Goal: Communication & Community: Answer question/provide support

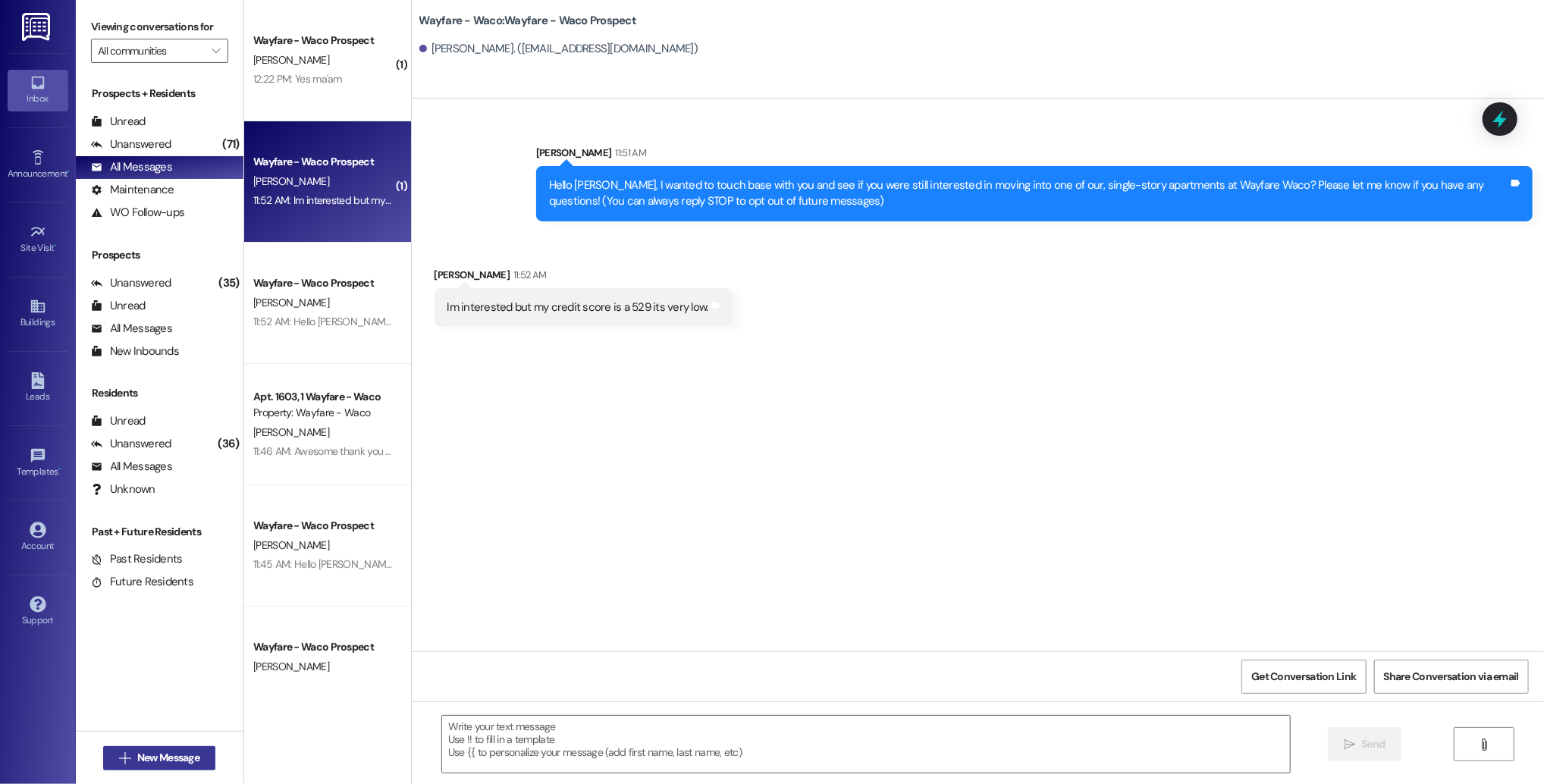
click at [181, 767] on button " New Message" at bounding box center [159, 758] width 112 height 24
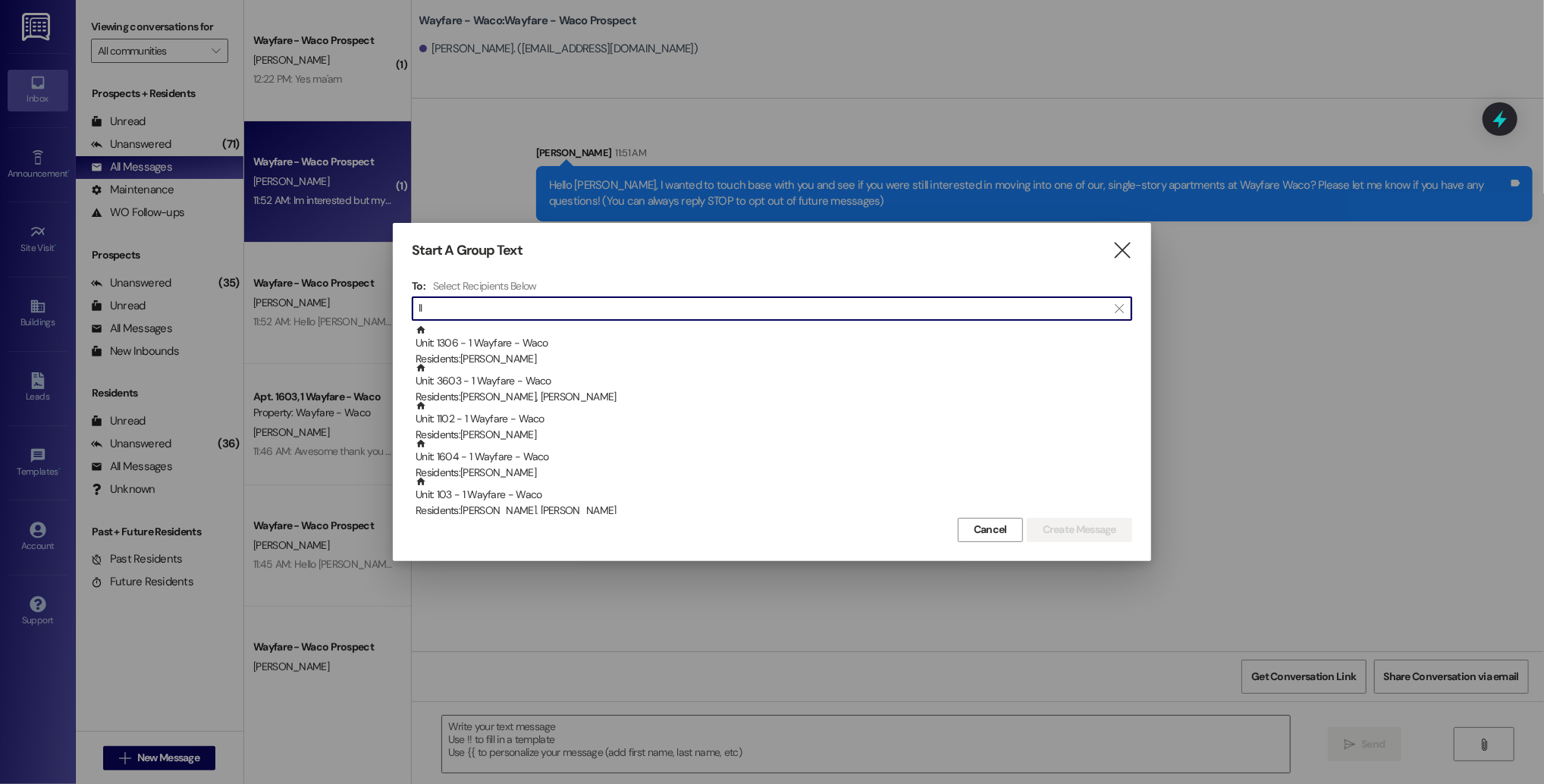
type input "l"
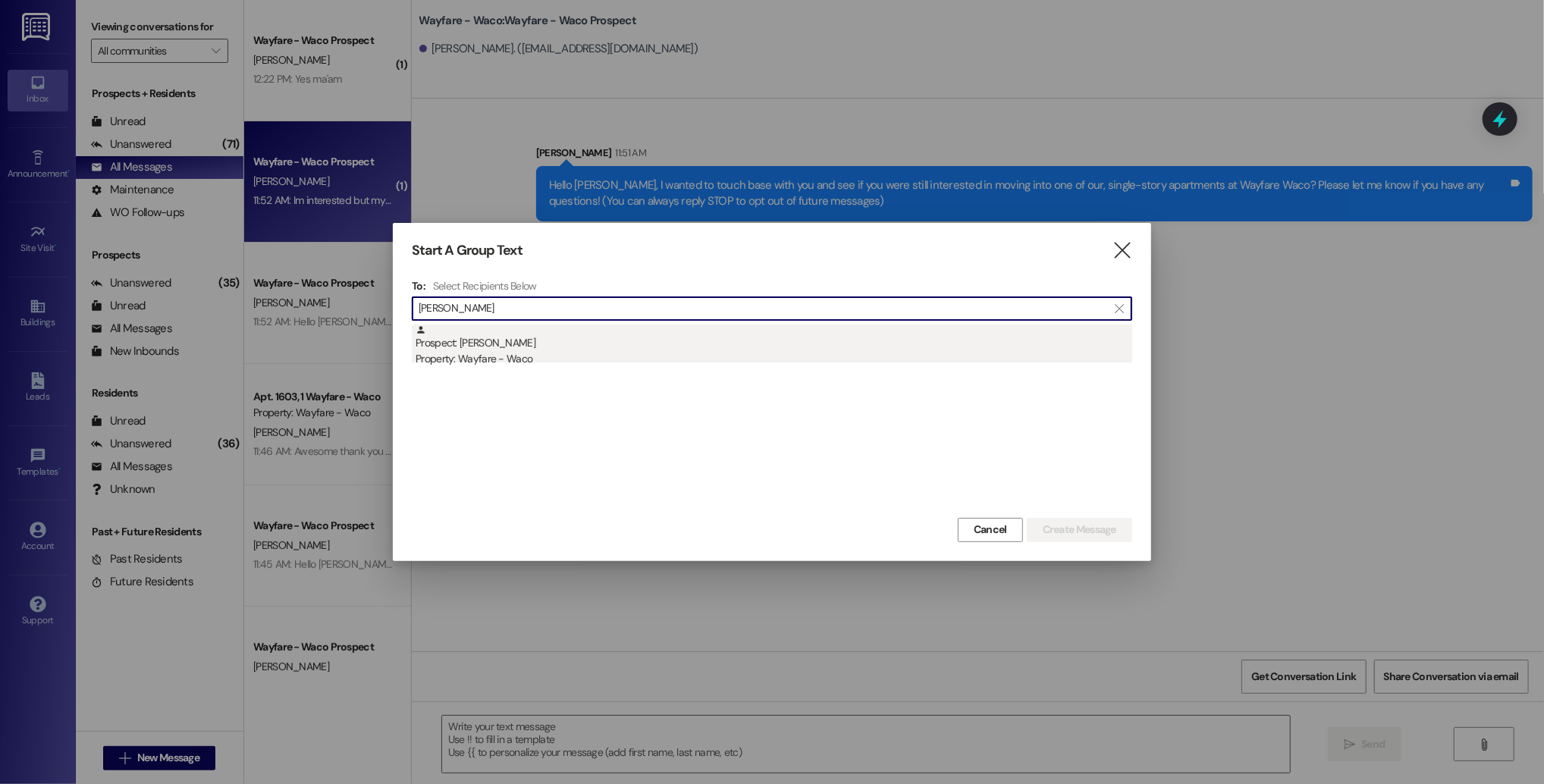
type input "[PERSON_NAME]"
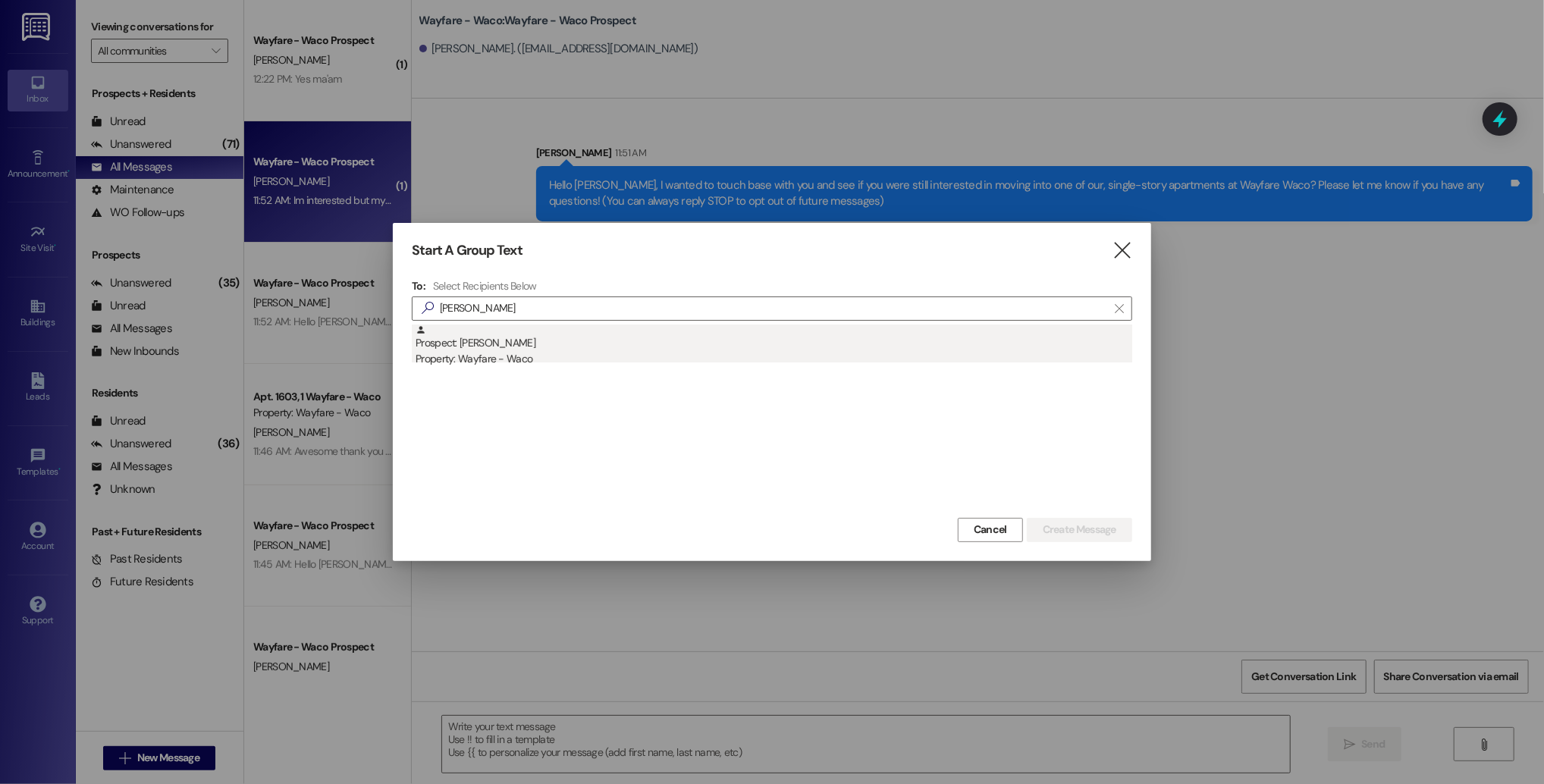
click at [823, 353] on div "Property: Wayfare - Waco" at bounding box center [774, 359] width 716 height 16
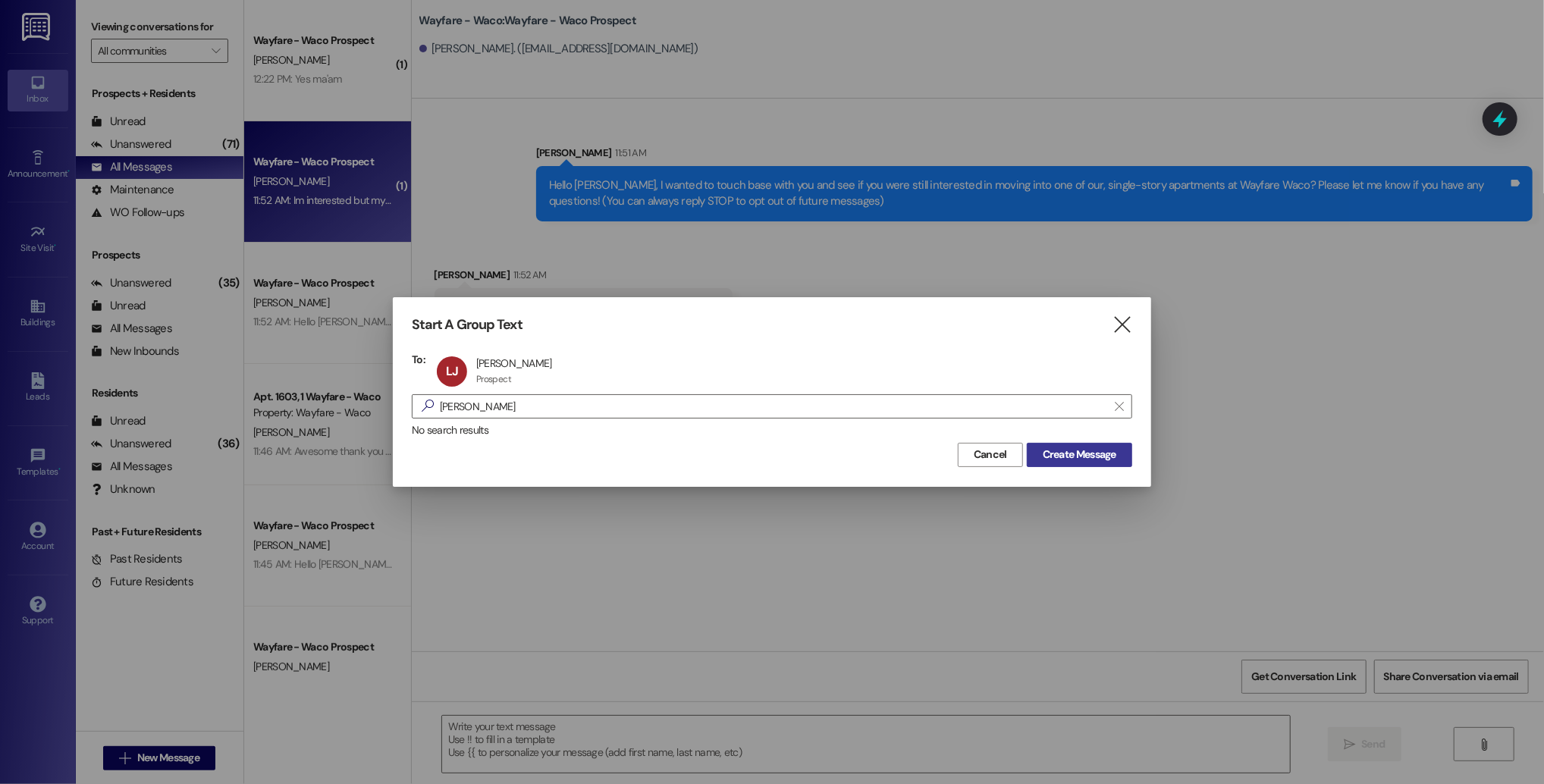
click at [1078, 454] on span "Create Message" at bounding box center [1079, 454] width 74 height 16
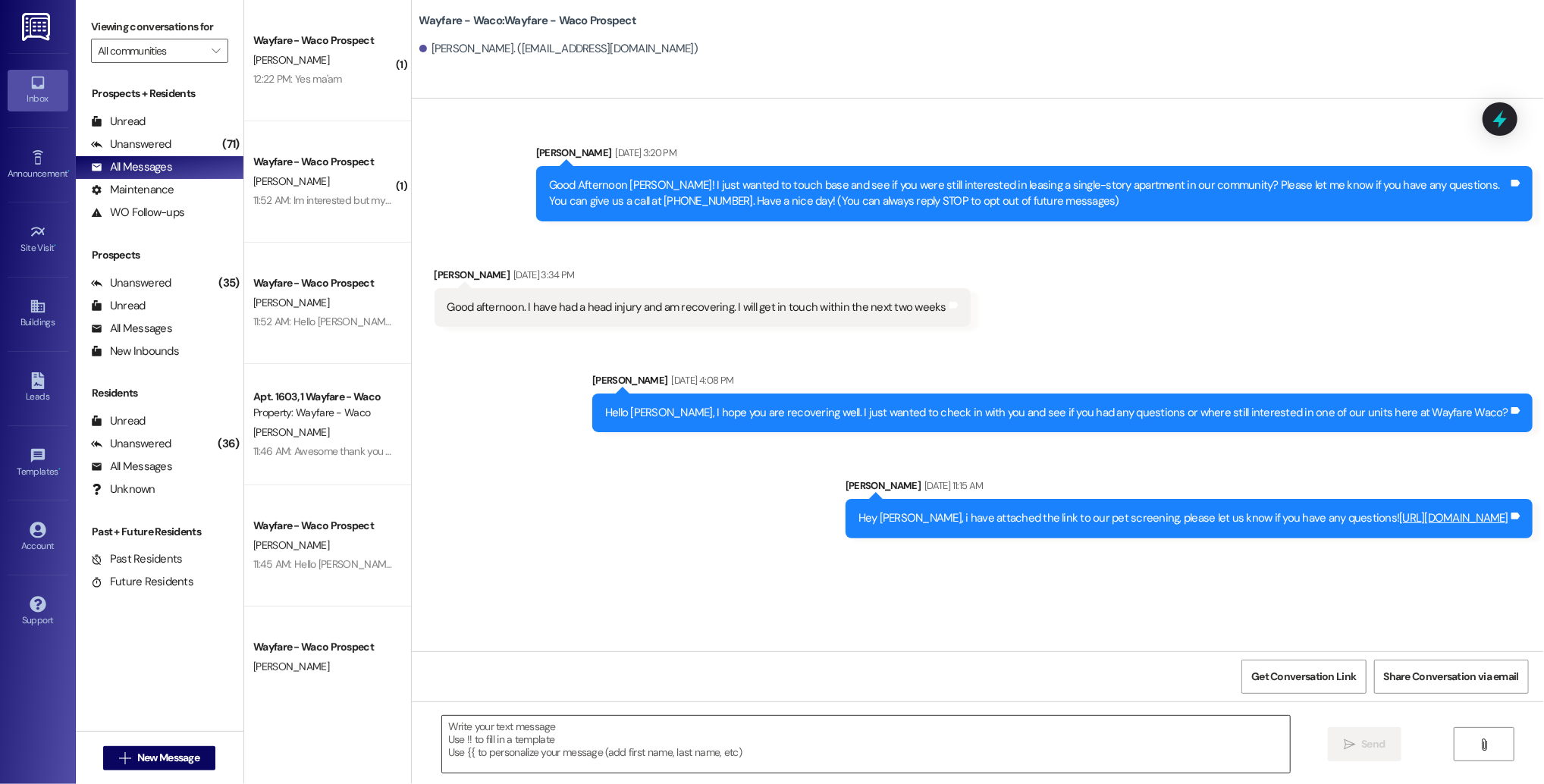
click at [672, 744] on textarea at bounding box center [866, 744] width 848 height 57
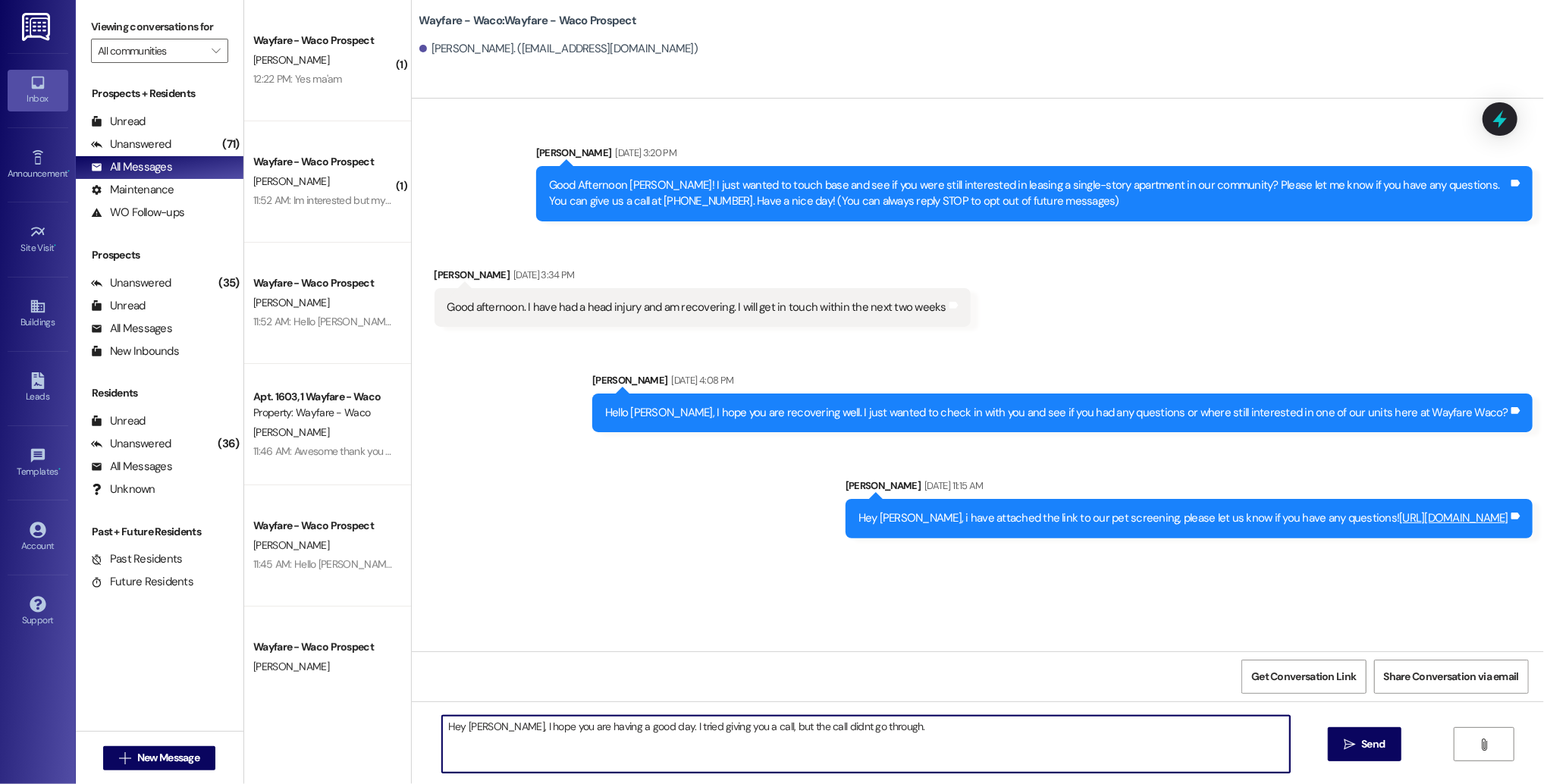
click at [795, 729] on textarea "Hey [PERSON_NAME], I hope you are having a good day. I tried giving you a call,…" at bounding box center [866, 744] width 848 height 57
drag, startPoint x: 875, startPoint y: 728, endPoint x: 738, endPoint y: 732, distance: 137.1
click at [738, 732] on textarea "Hey [PERSON_NAME], I hope you are having a good day. I tried giving you a call,…" at bounding box center [866, 744] width 848 height 57
drag, startPoint x: 1076, startPoint y: 730, endPoint x: 999, endPoint y: 729, distance: 77.0
click at [999, 729] on textarea "Hey [PERSON_NAME], I hope you are having a good day. I tried giving you a call,…" at bounding box center [866, 744] width 848 height 57
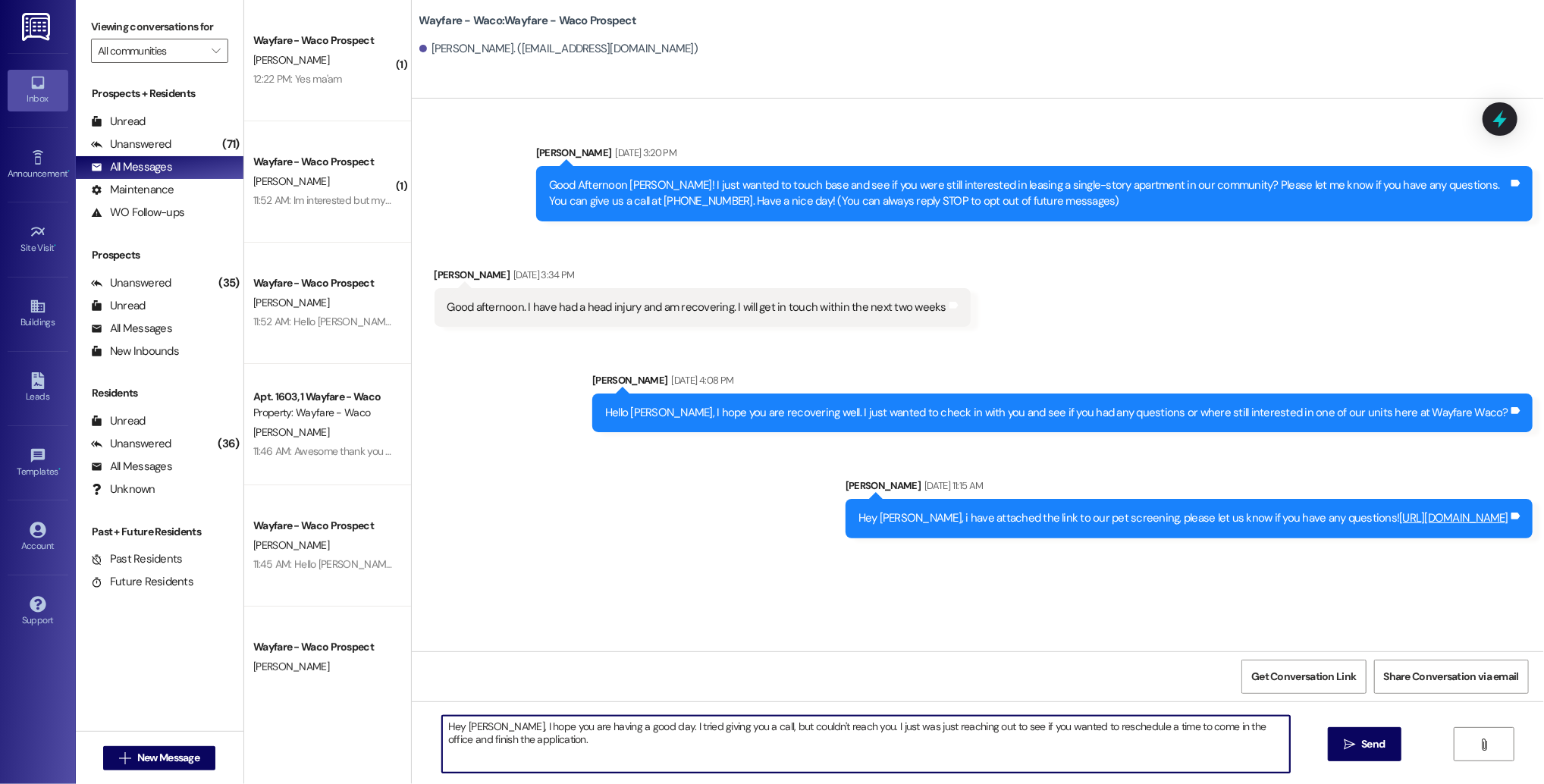
click at [999, 726] on textarea "Hey [PERSON_NAME], I hope you are having a good day. I tried giving you a call,…" at bounding box center [866, 744] width 848 height 57
click at [1029, 738] on textarea "Hey [PERSON_NAME], I hope you are having a good day. I tried giving you a call,…" at bounding box center [866, 744] width 848 height 57
click at [997, 745] on textarea "Hey [PERSON_NAME], I hope you are having a good day. I tried giving you a call,…" at bounding box center [866, 744] width 848 height 57
drag, startPoint x: 513, startPoint y: 740, endPoint x: 436, endPoint y: 722, distance: 79.1
click at [442, 722] on textarea "Hey [PERSON_NAME], I hope you are having a good day. I tried giving you a call,…" at bounding box center [866, 744] width 848 height 57
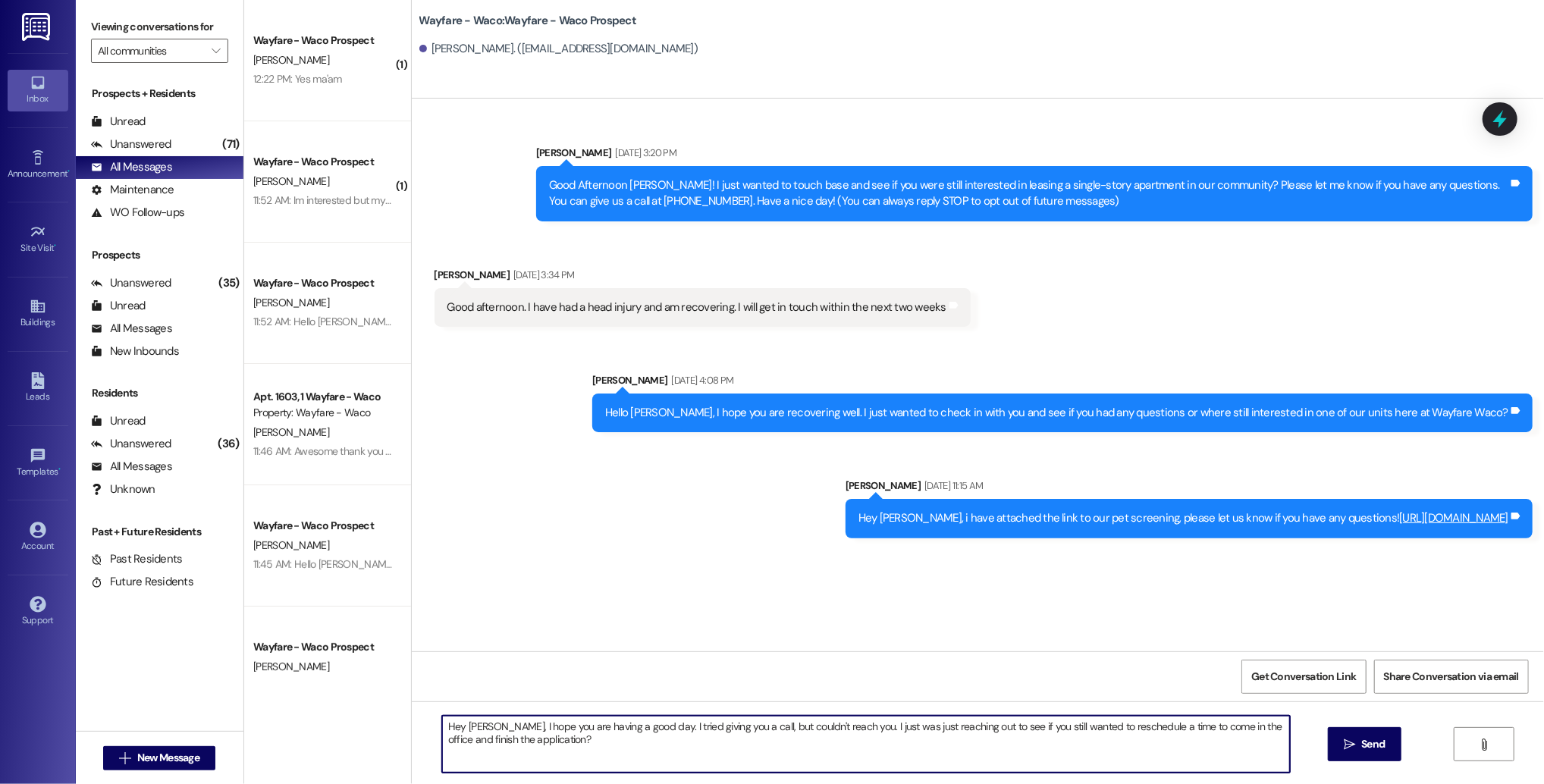
type textarea "Hey [PERSON_NAME], I hope you are having a good day. I tried giving you a call,…"
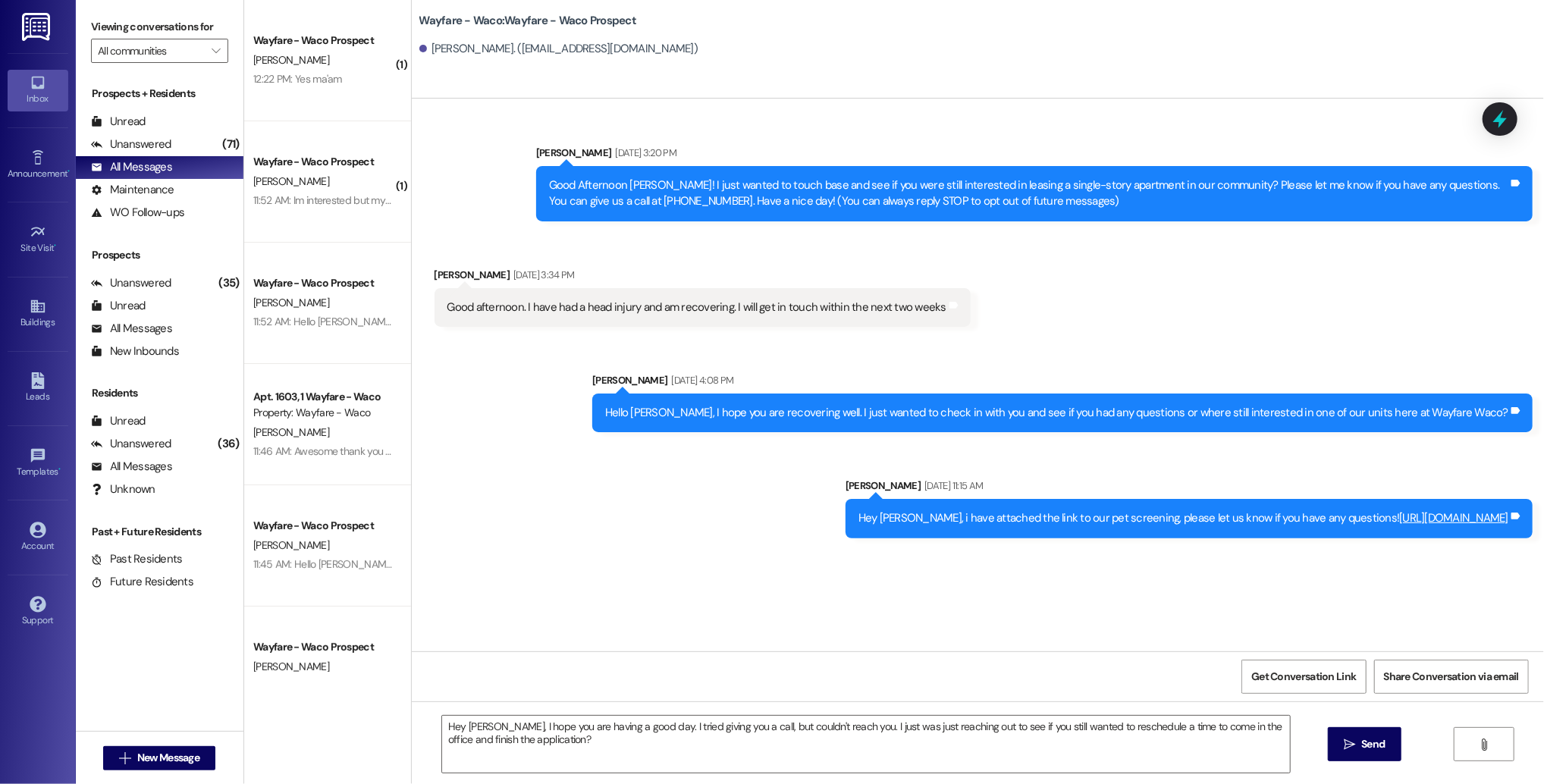
click at [1365, 764] on div "Hey [PERSON_NAME], I hope you are having a good day. I tried giving you a call,…" at bounding box center [978, 758] width 1132 height 114
click at [1356, 752] on button " Send" at bounding box center [1364, 744] width 74 height 34
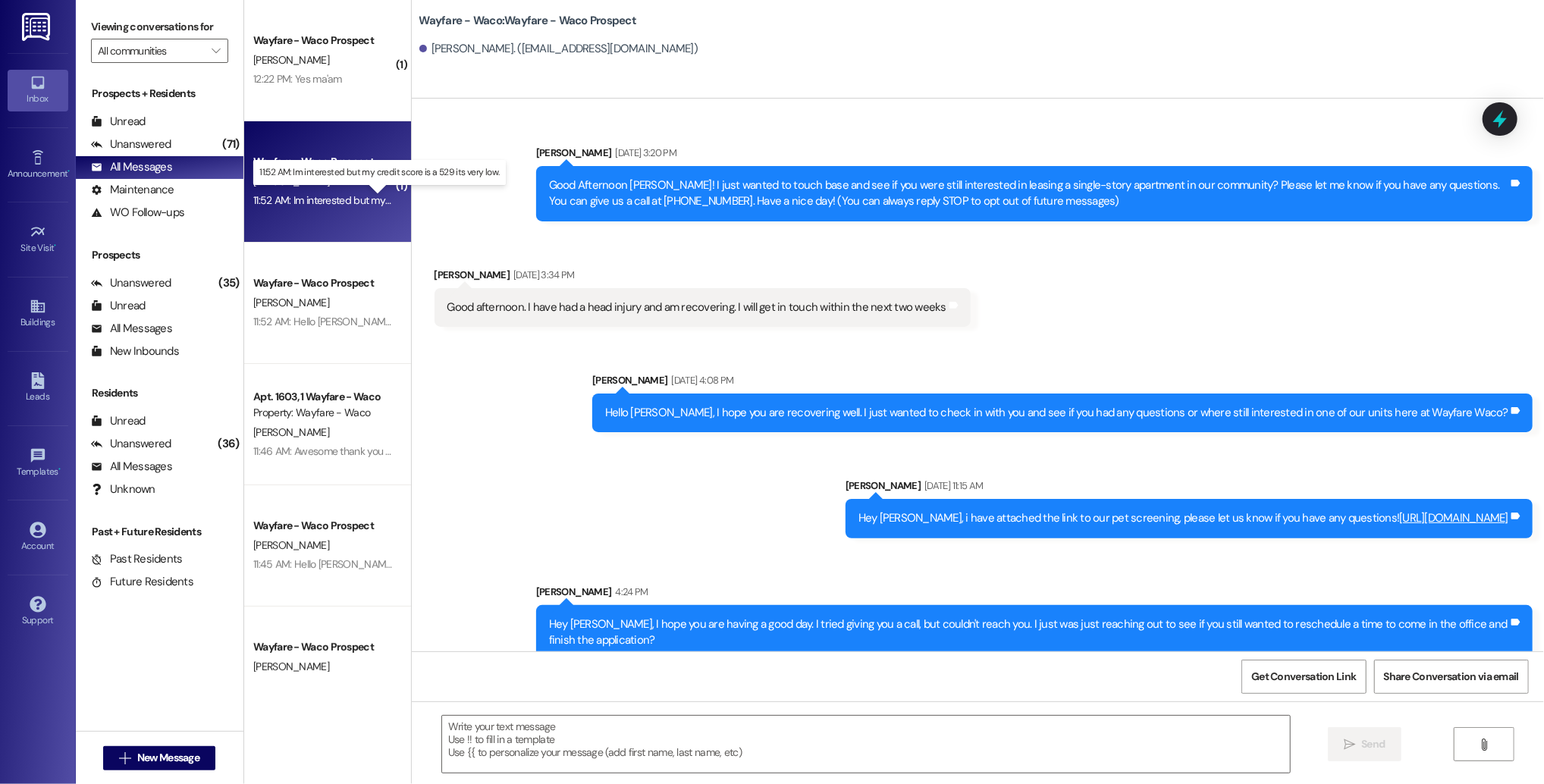
click at [319, 197] on div "11:52 AM: Im interested but my credit score is a 529 its very low. 11:52 AM: Im…" at bounding box center [392, 200] width 278 height 13
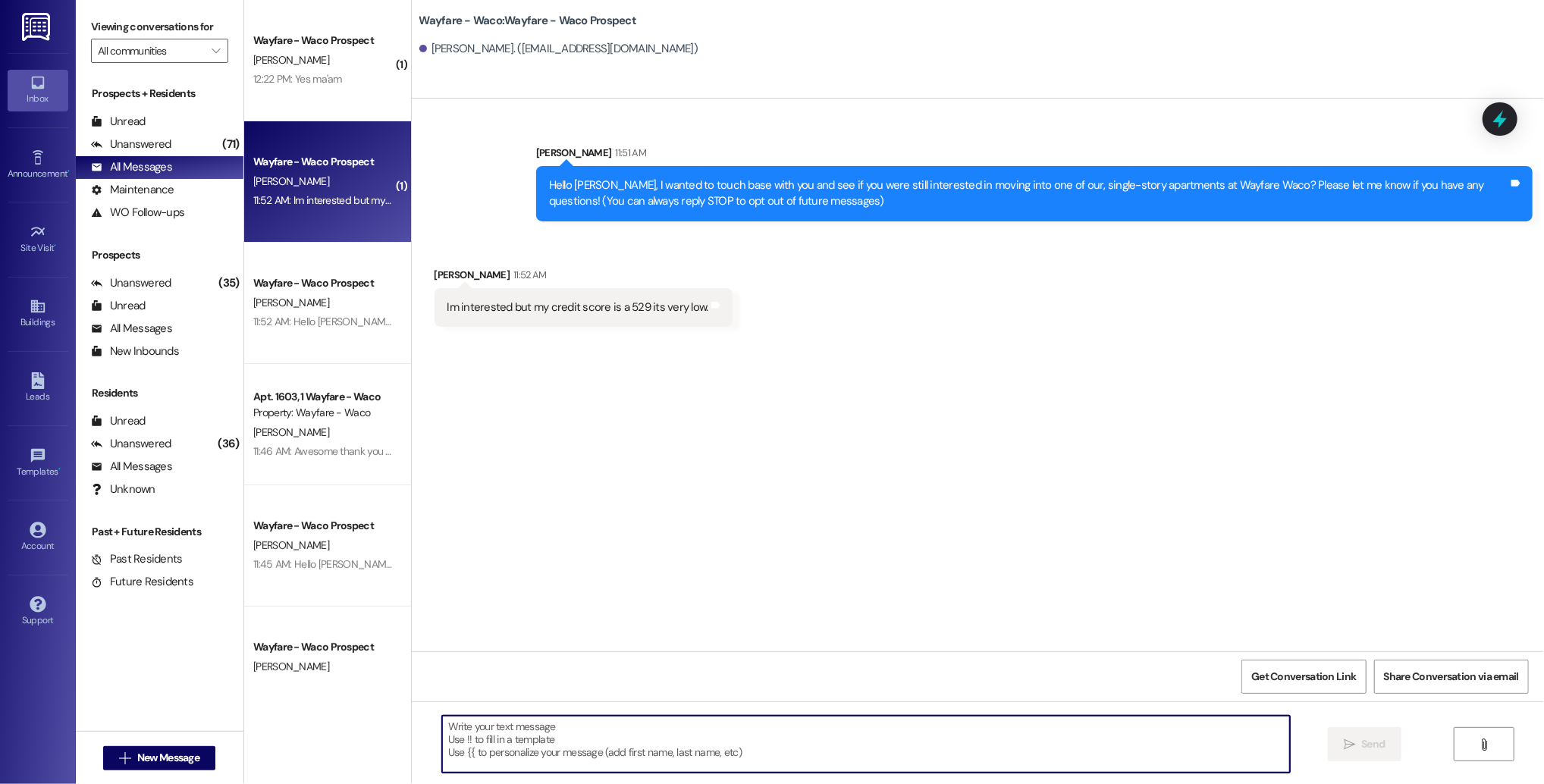
click at [665, 748] on textarea at bounding box center [866, 744] width 848 height 57
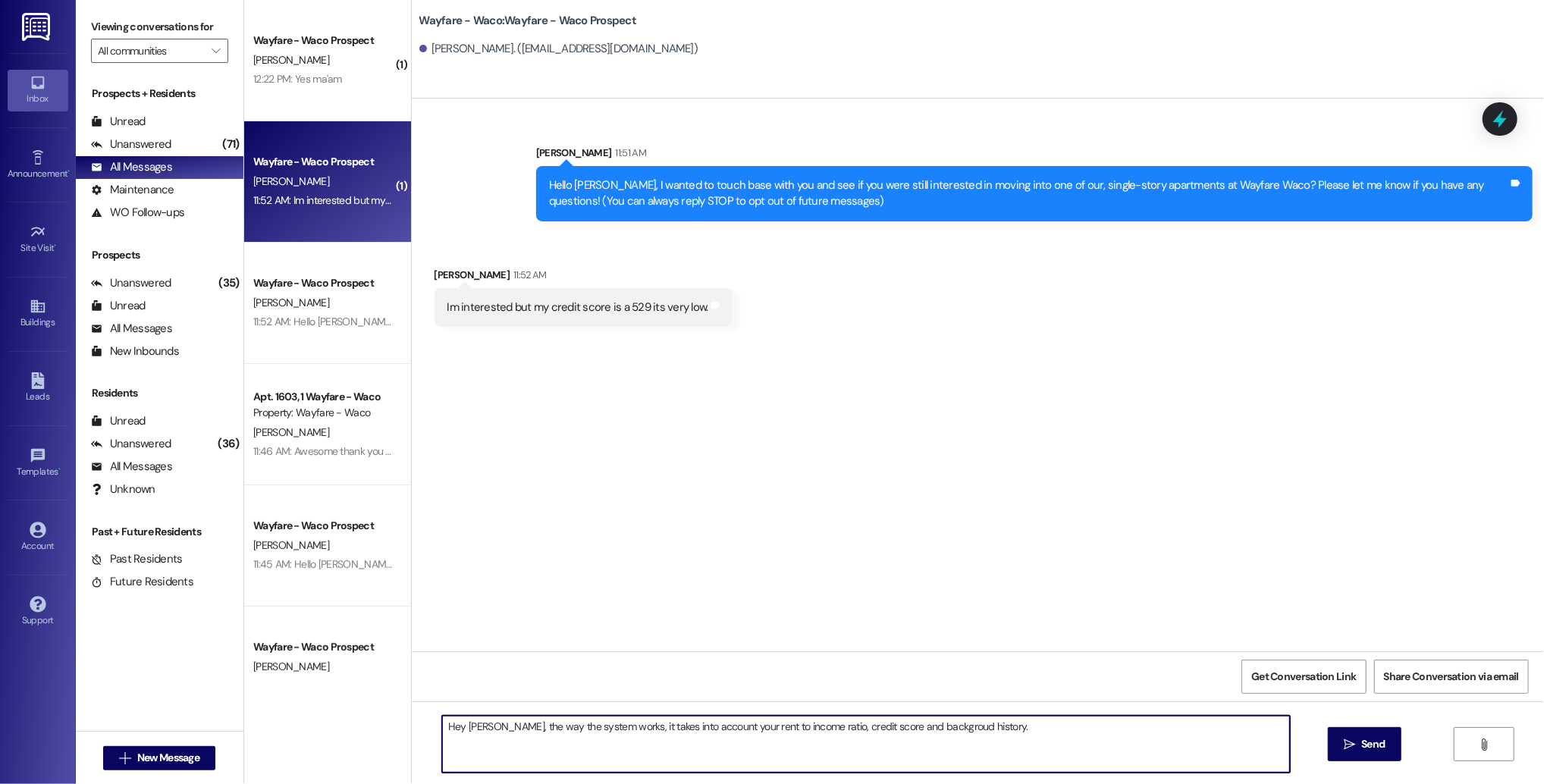
type textarea "Hey [PERSON_NAME], the way the system works, it takes into account your rent to…"
drag, startPoint x: 983, startPoint y: 734, endPoint x: 417, endPoint y: 721, distance: 566.1
click at [417, 721] on div "Hey [PERSON_NAME], the way the system works, it takes into account your rent to…" at bounding box center [978, 758] width 1132 height 114
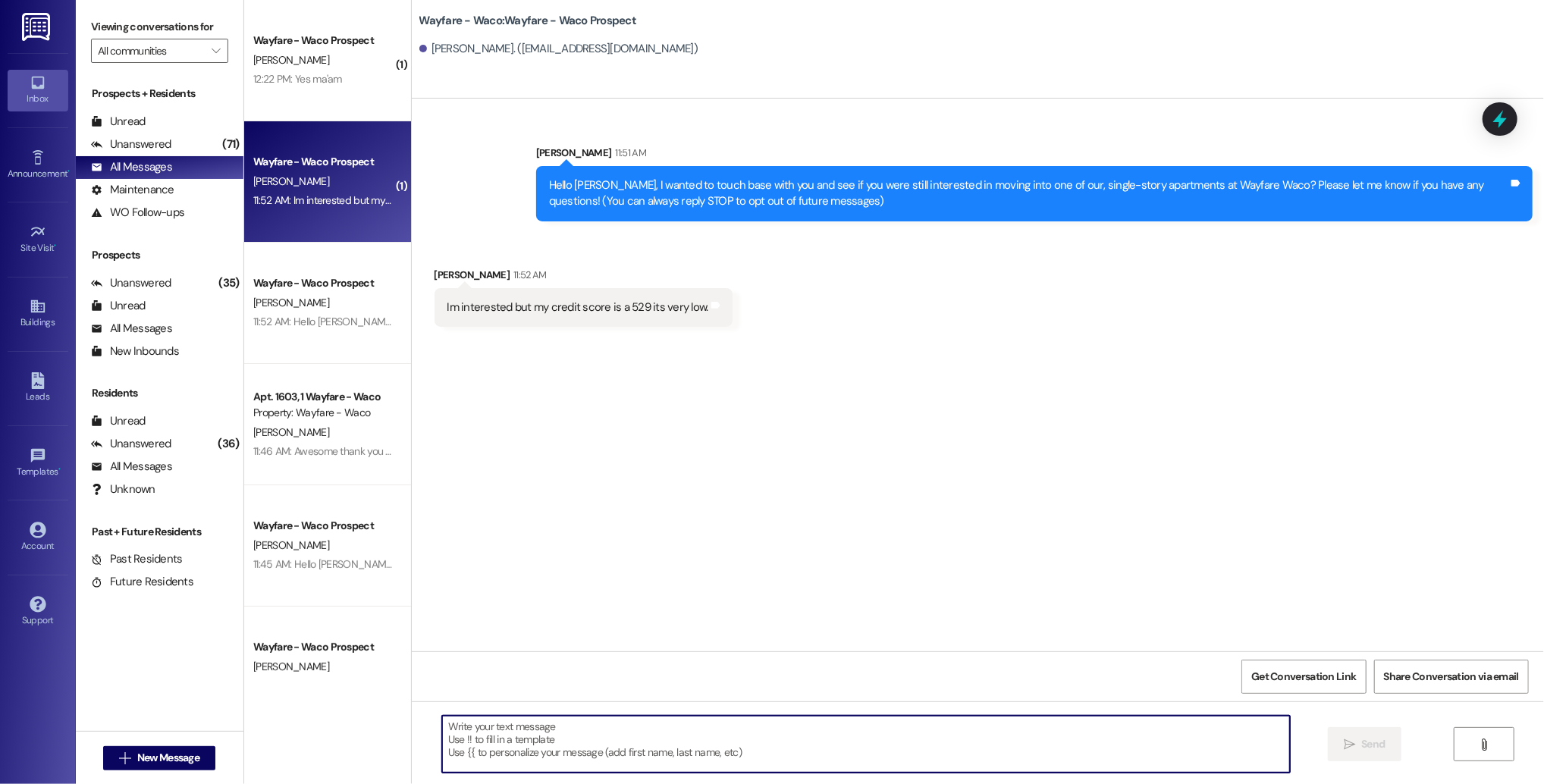
paste textarea "Hey [PERSON_NAME], the way the system works, it takes into account your rent to…"
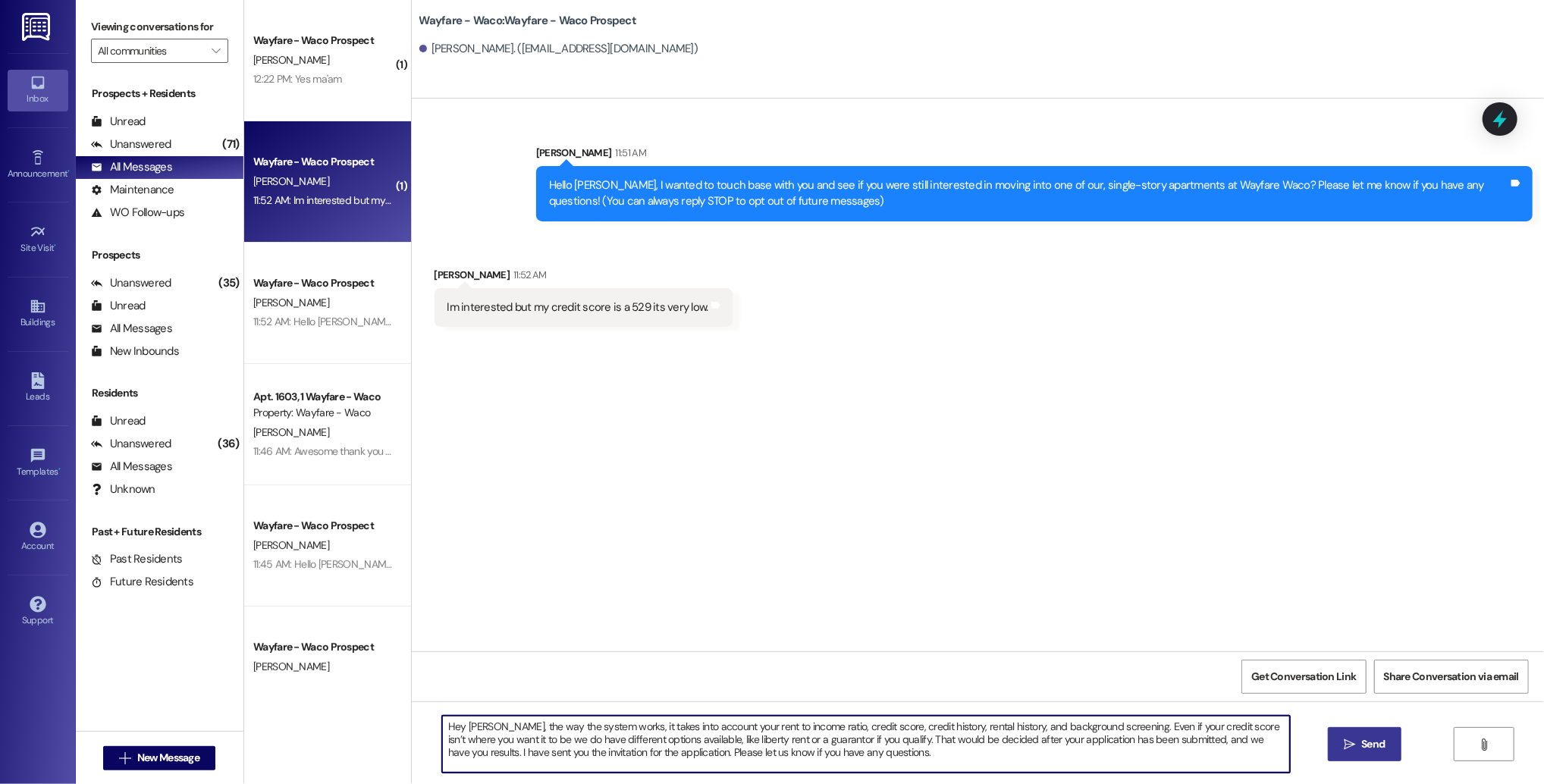
type textarea "Hey [PERSON_NAME], the way the system works, it takes into account your rent to…"
click at [1334, 749] on button " Send" at bounding box center [1364, 744] width 74 height 34
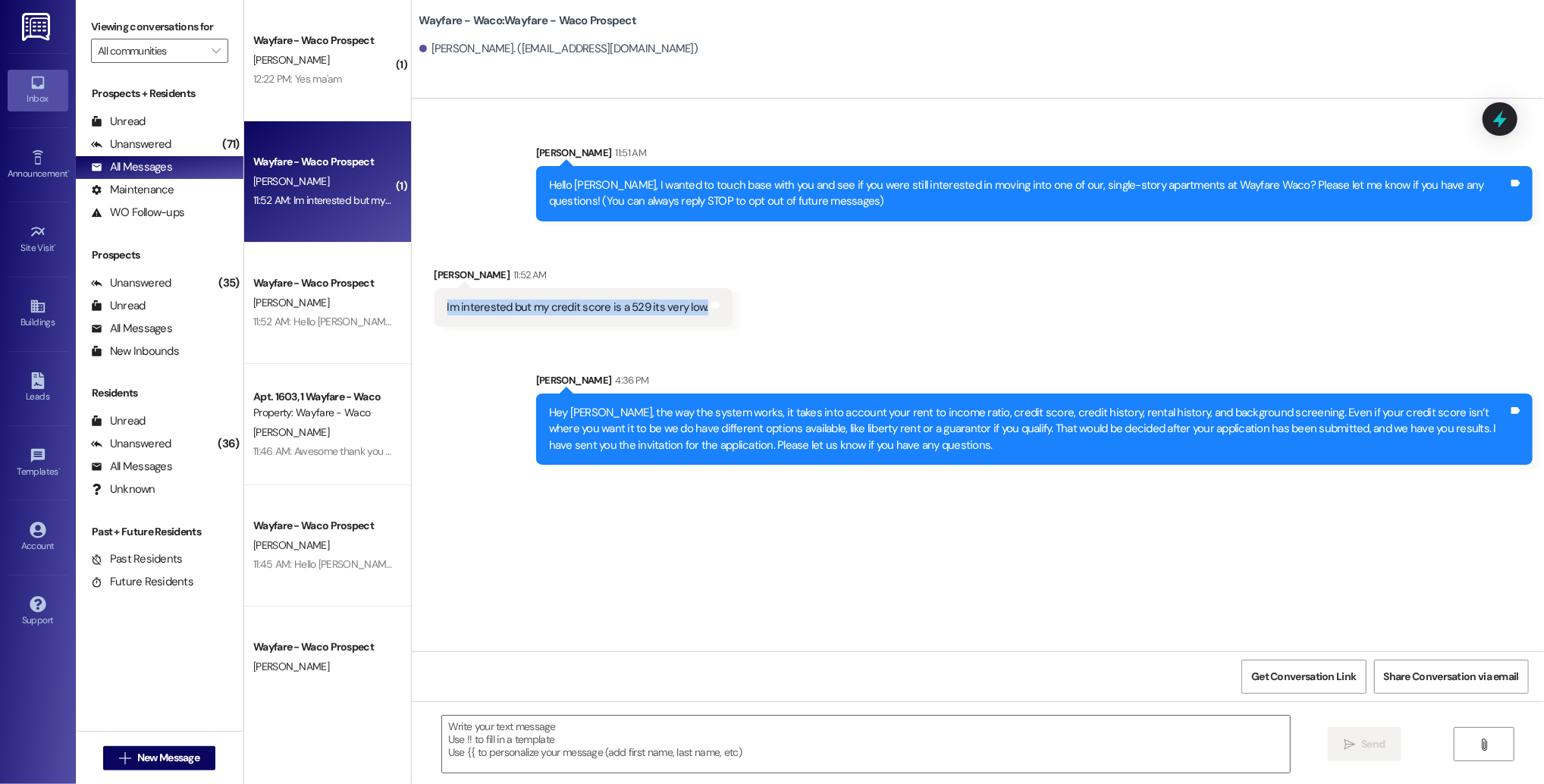
drag, startPoint x: 687, startPoint y: 312, endPoint x: 410, endPoint y: 305, distance: 277.1
click at [412, 305] on div "Received via SMS [PERSON_NAME] 11:52 AM Im interested but my credit score is a …" at bounding box center [978, 285] width 1132 height 105
copy div "Im interested but my credit score is a 529 its very low."
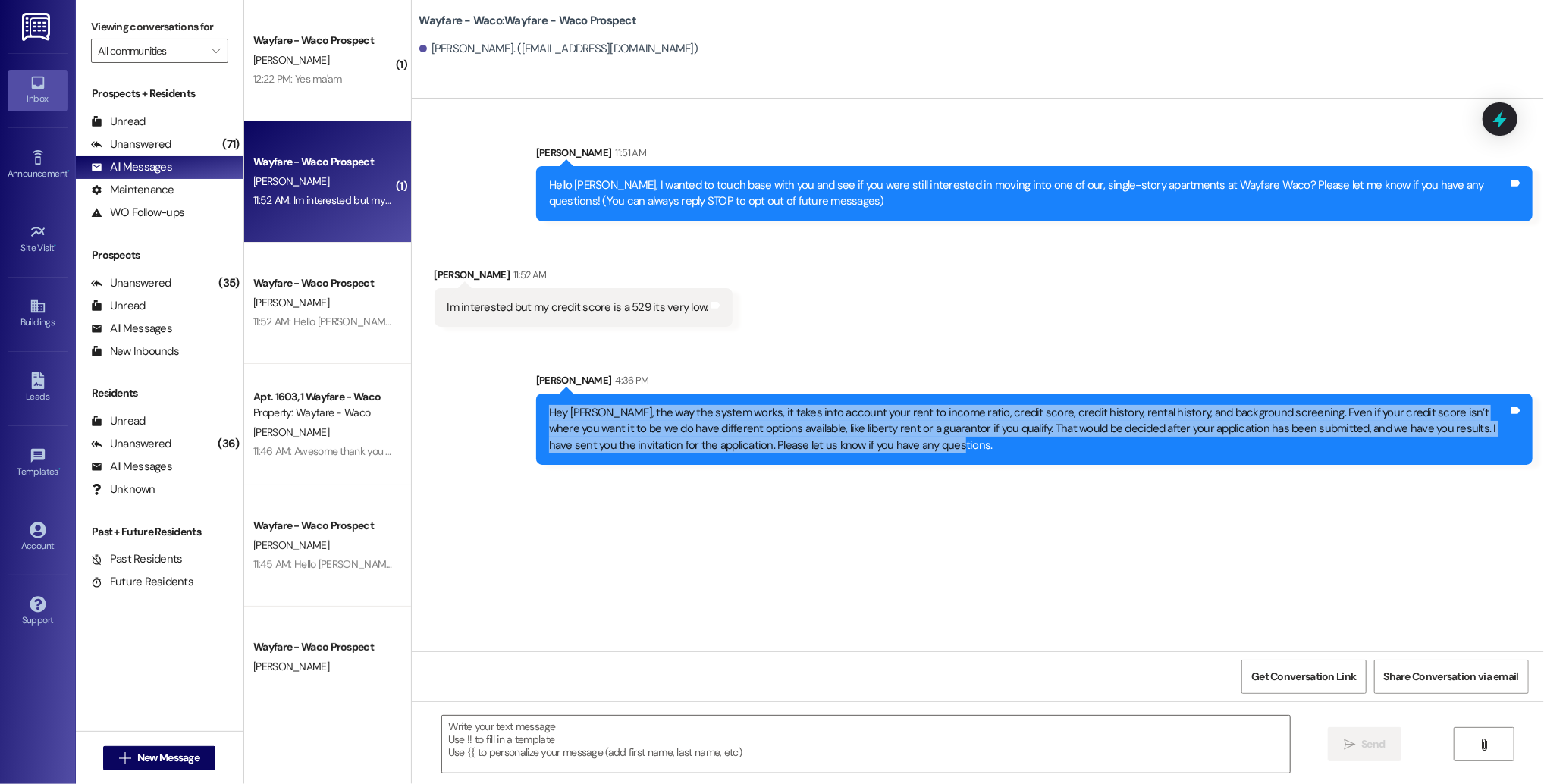
drag, startPoint x: 841, startPoint y: 451, endPoint x: 534, endPoint y: 417, distance: 308.9
click at [536, 417] on div "Hey [PERSON_NAME], the way the system works, it takes into account your rent to…" at bounding box center [1034, 429] width 996 height 71
copy div "Hey [PERSON_NAME], the way the system works, it takes into account your rent to…"
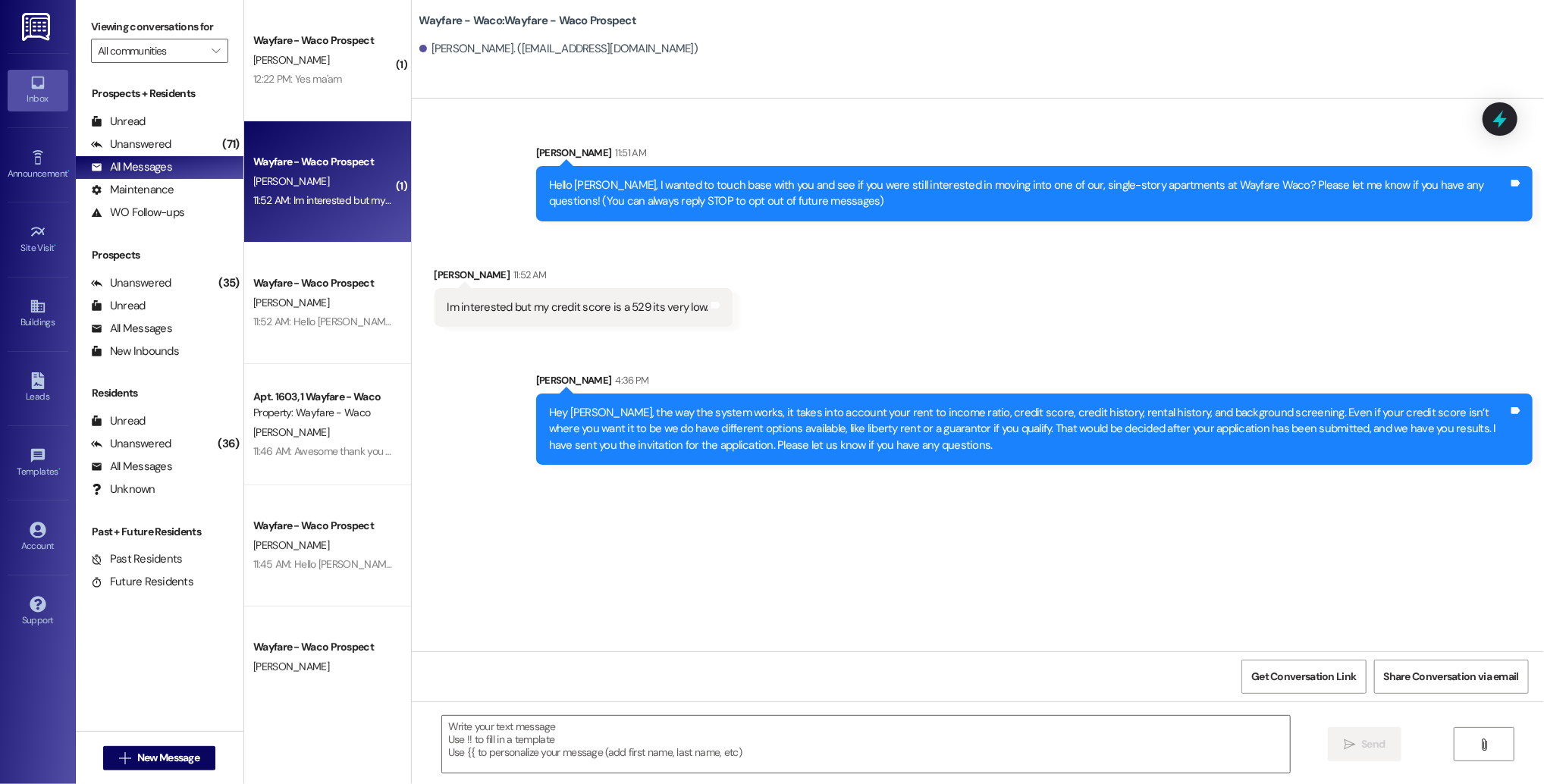
click at [480, 404] on div "Sent via SMS [PERSON_NAME] 4:36 PM Hey [PERSON_NAME], the way the system works,…" at bounding box center [978, 407] width 1132 height 138
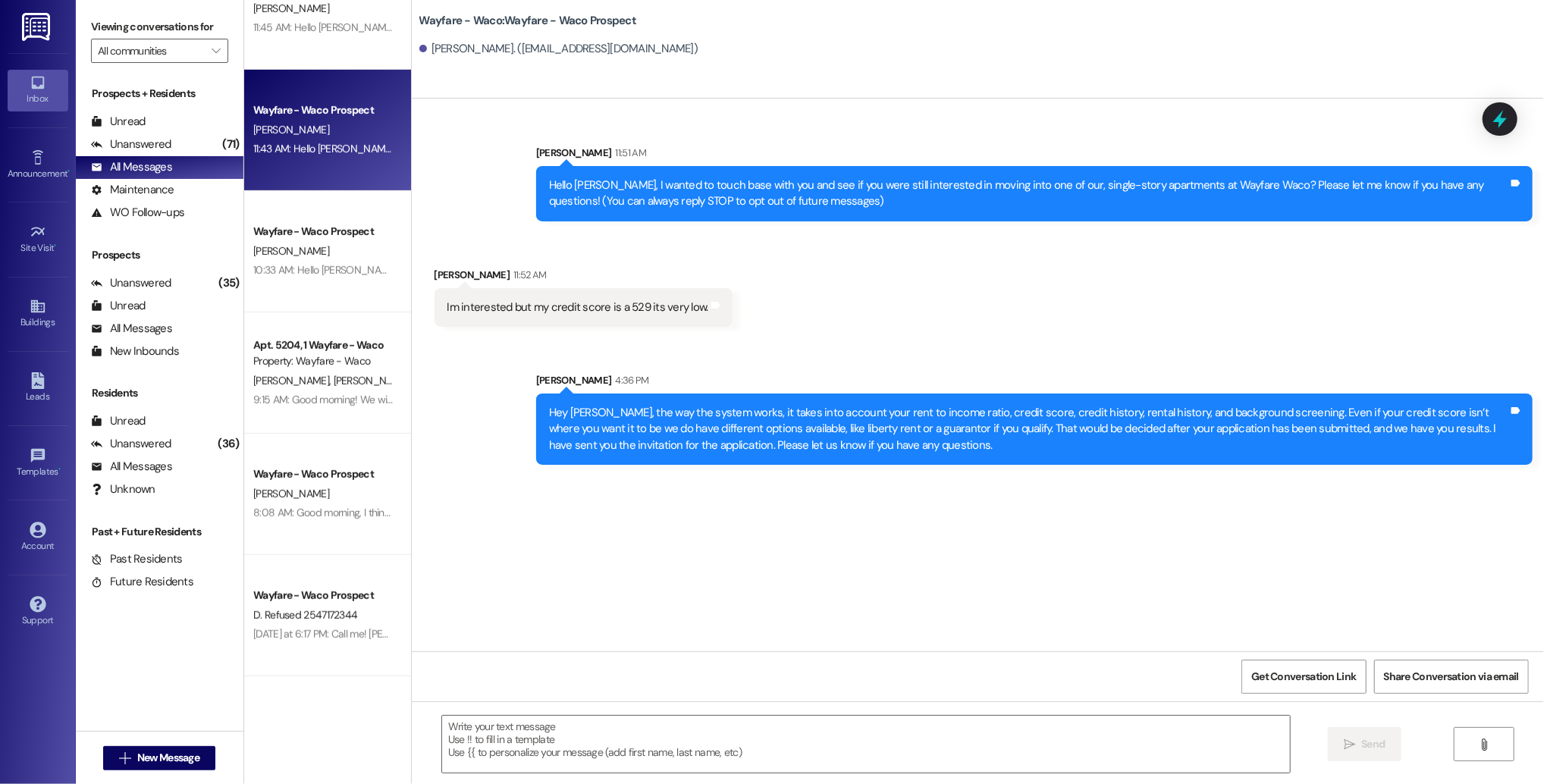
scroll to position [534, 0]
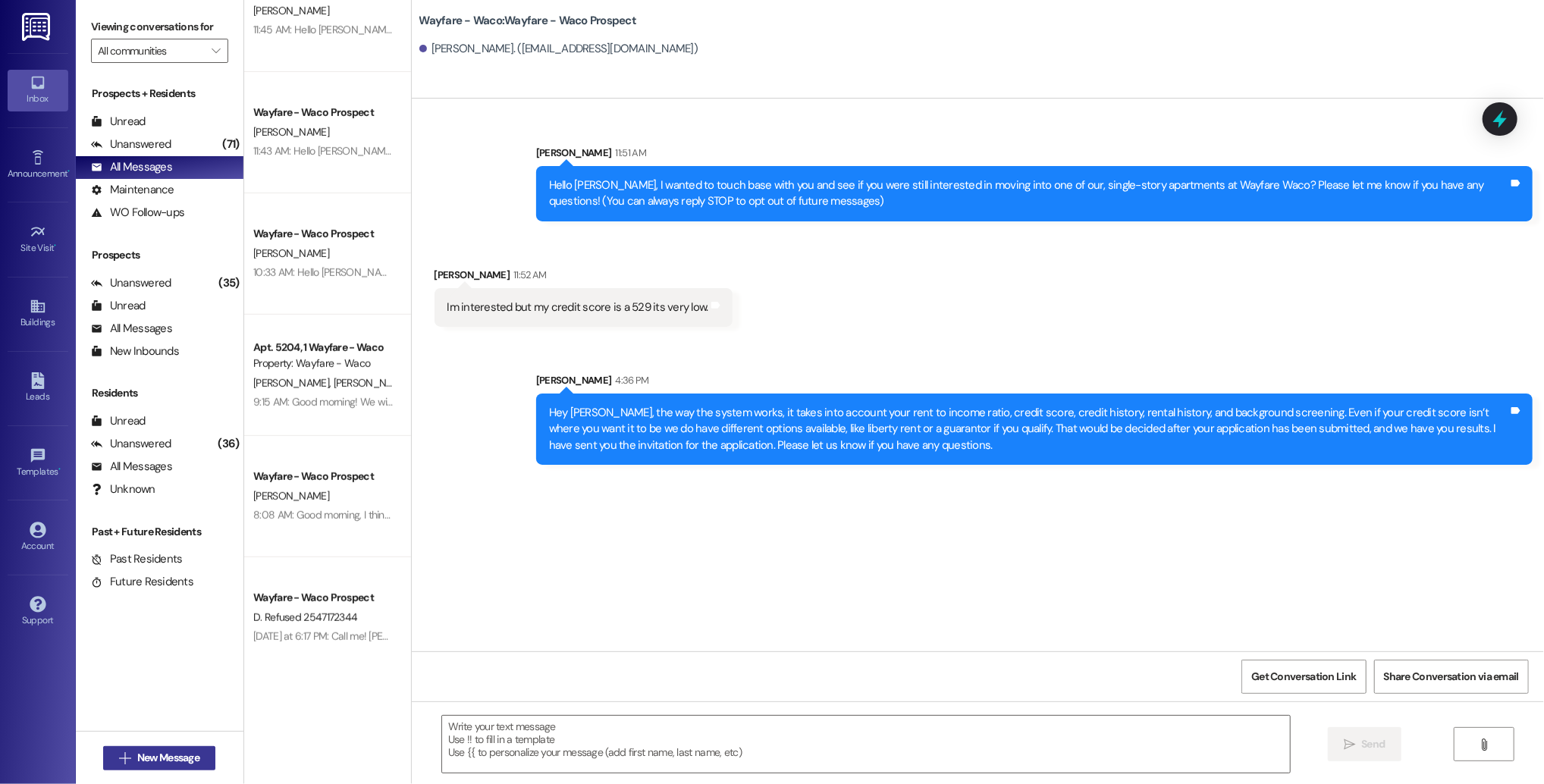
click at [159, 760] on span "New Message" at bounding box center [168, 758] width 62 height 16
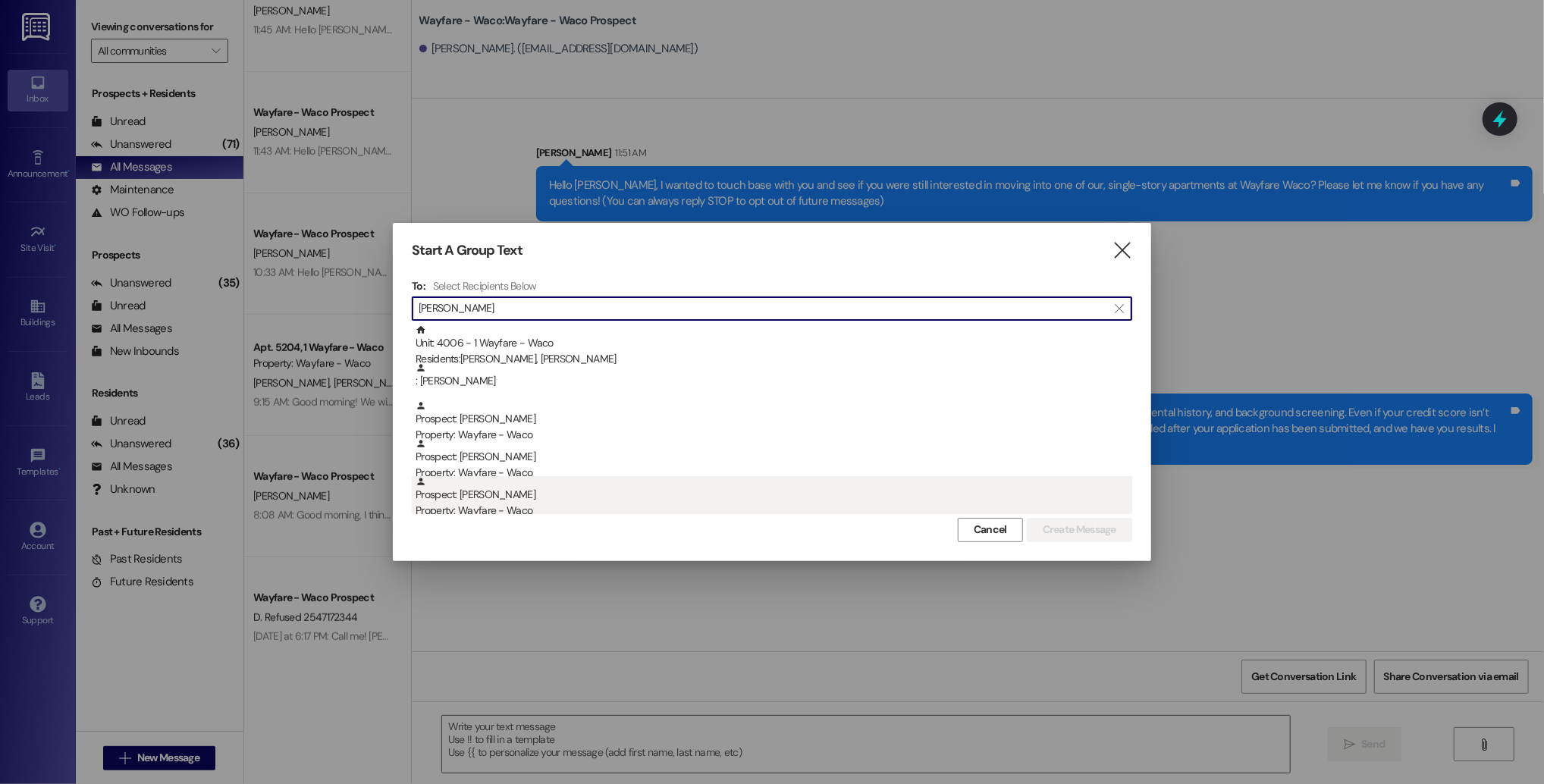
scroll to position [43, 0]
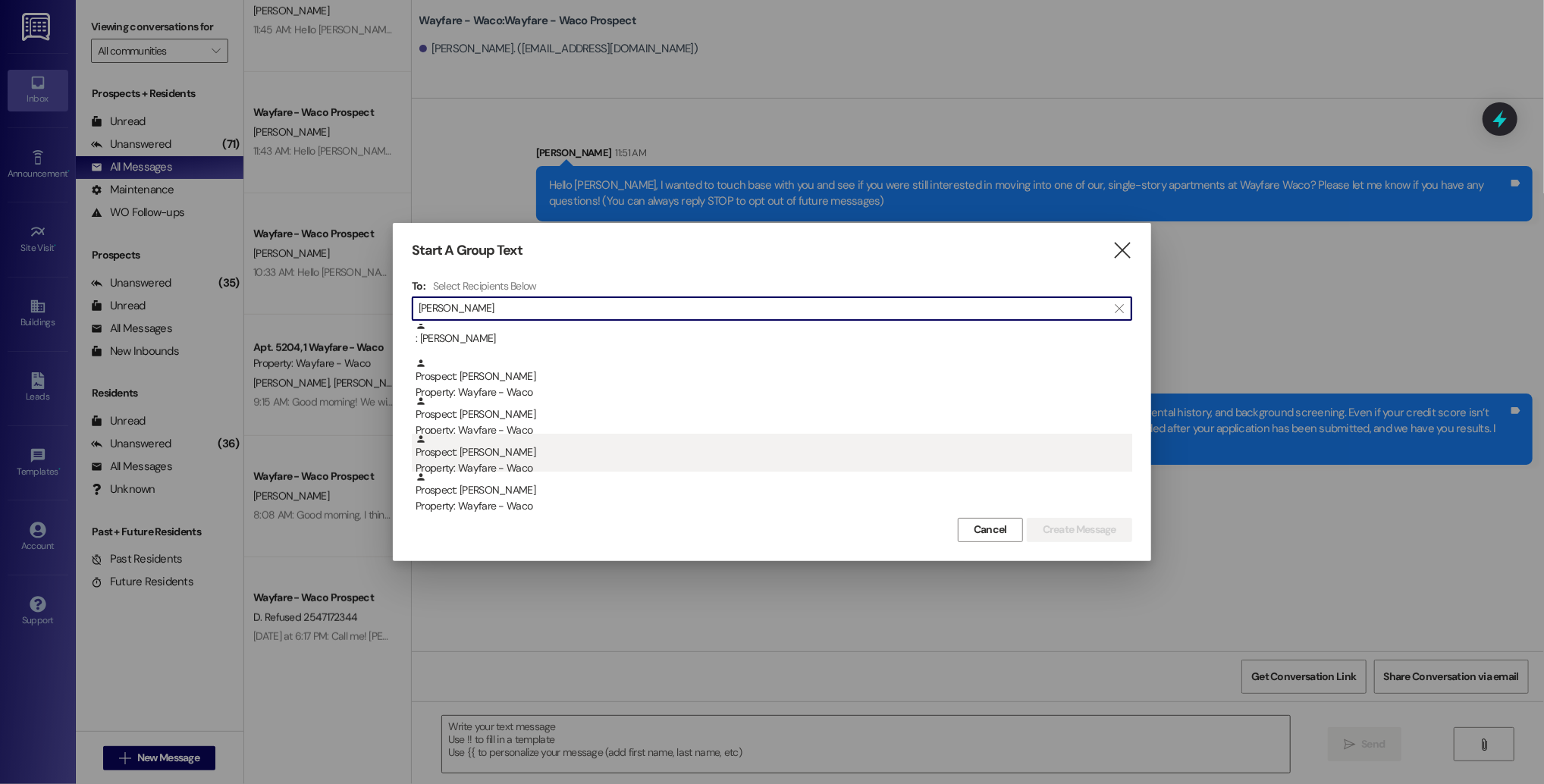
type input "[PERSON_NAME]"
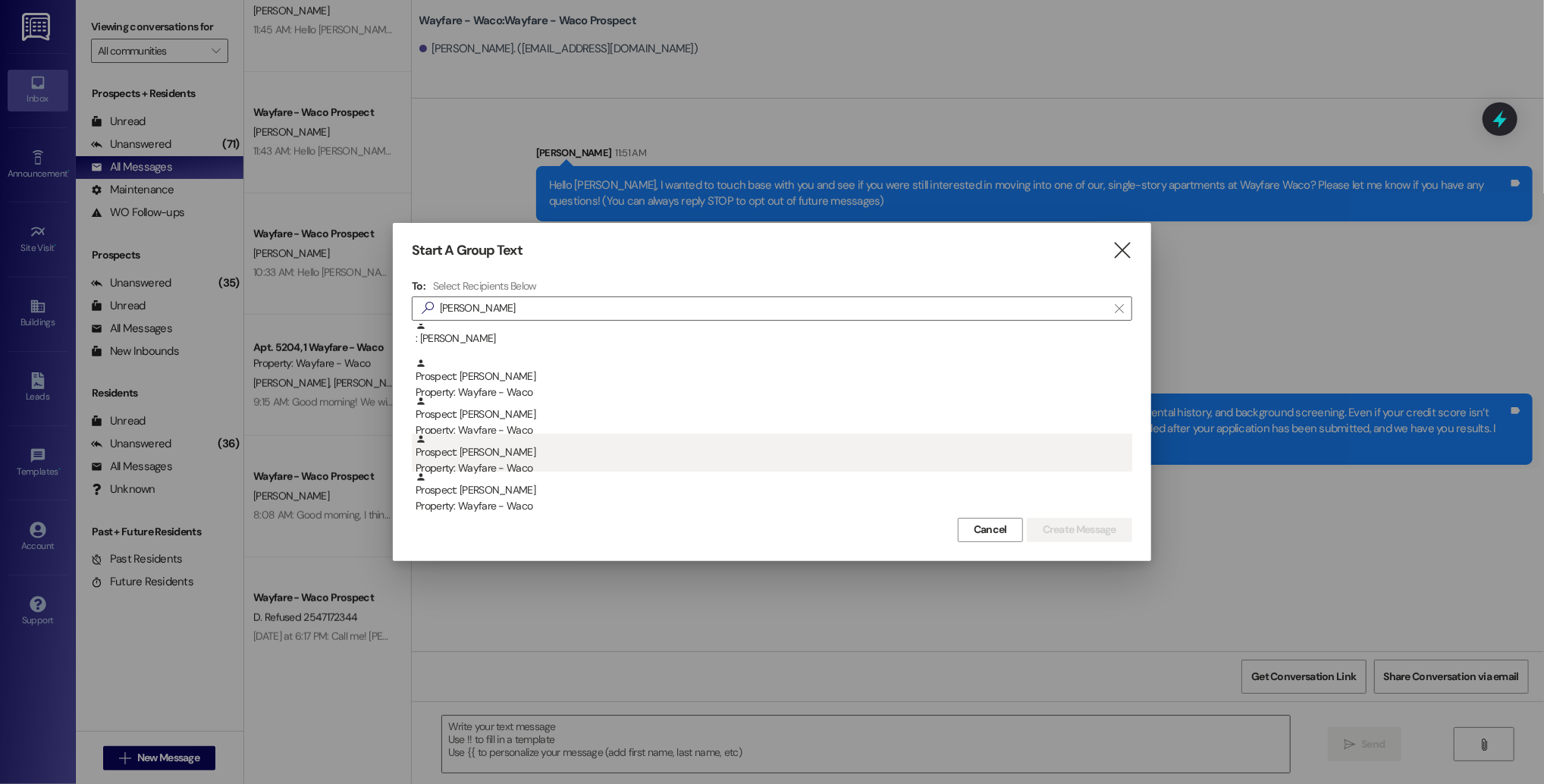
click at [656, 494] on div "Prospect: [PERSON_NAME] Property: Wayfare - Waco" at bounding box center [774, 493] width 716 height 43
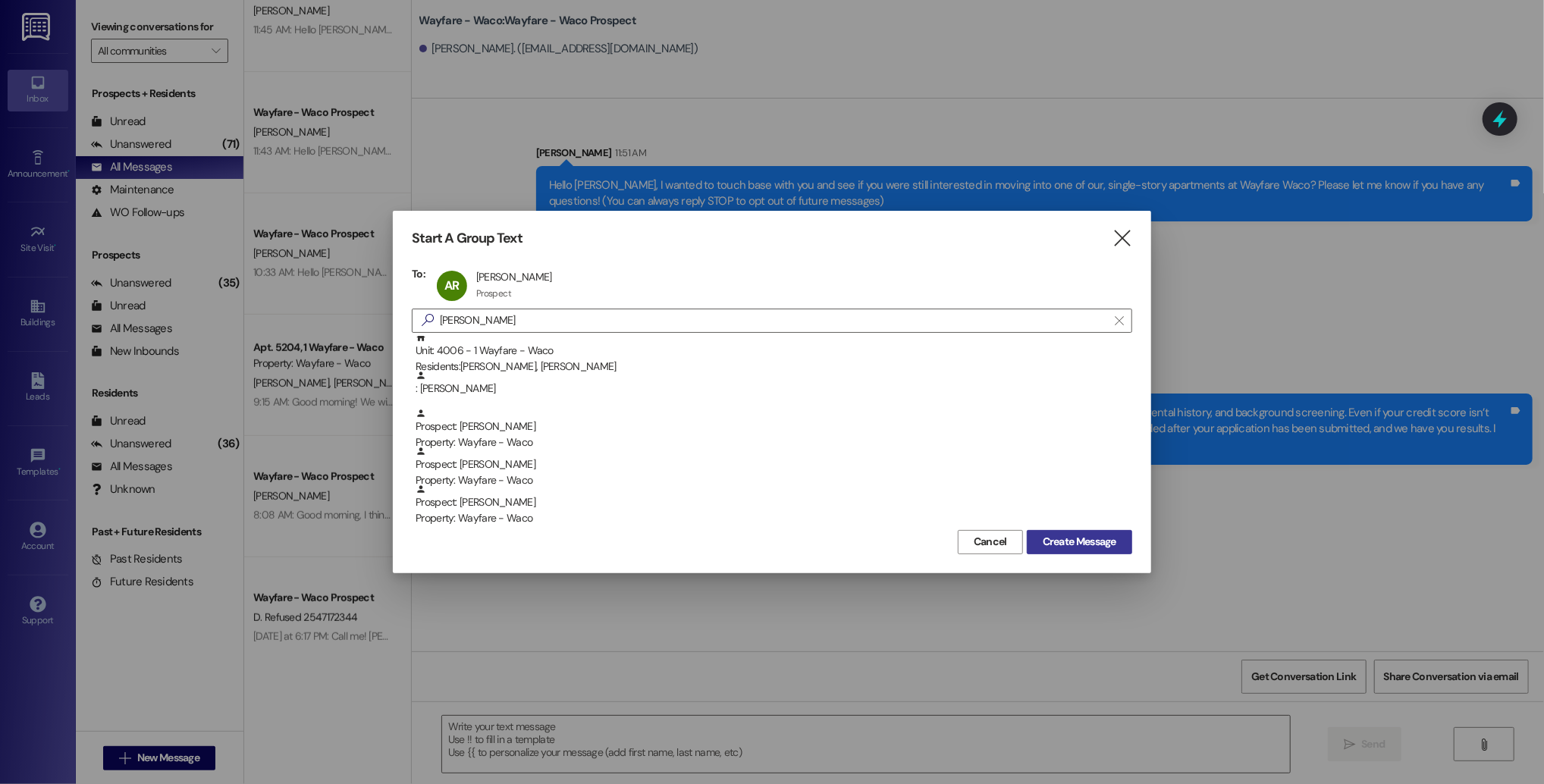
click at [1059, 545] on span "Create Message" at bounding box center [1079, 541] width 74 height 16
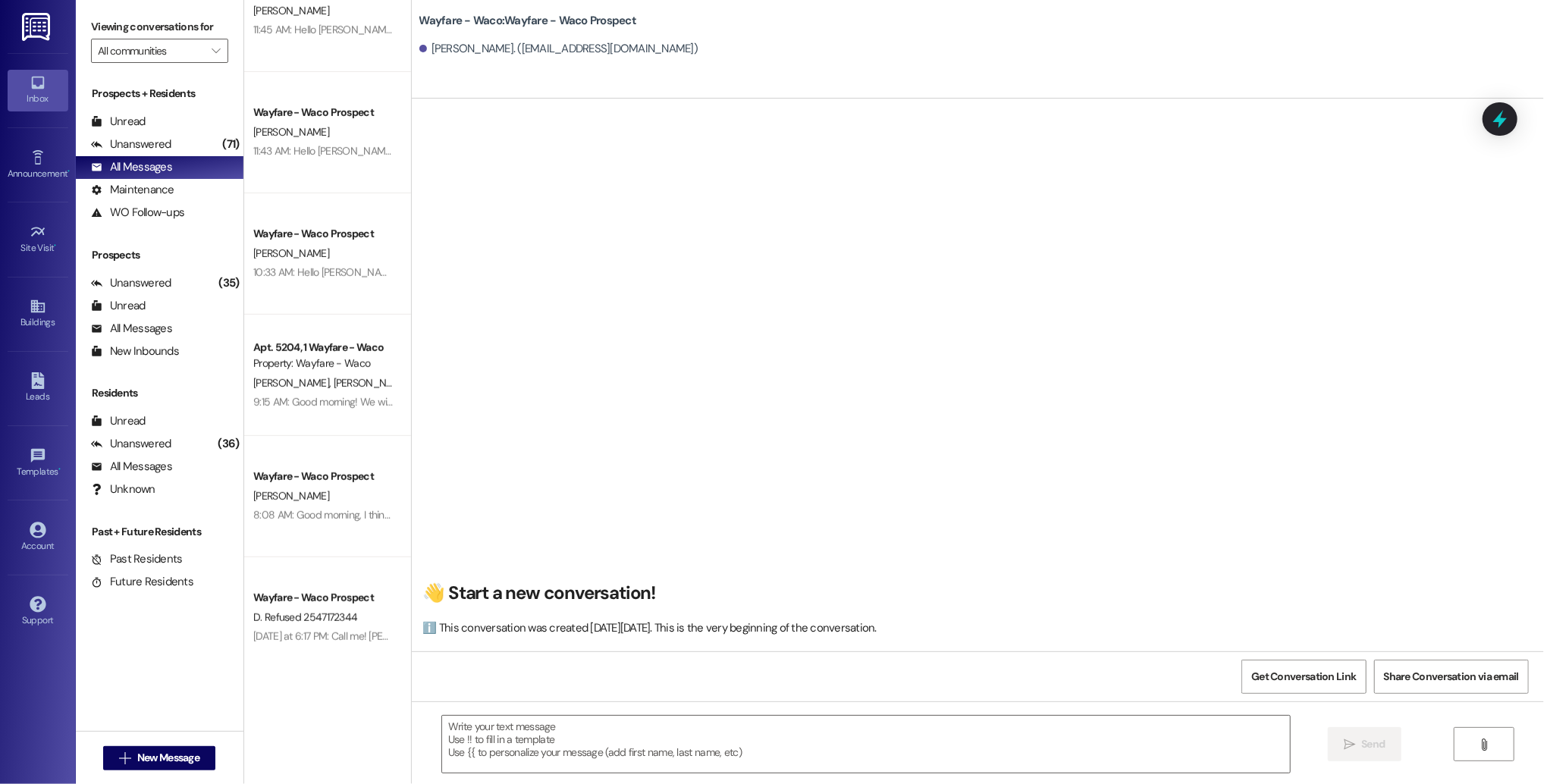
scroll to position [0, 0]
click at [593, 733] on textarea at bounding box center [866, 744] width 848 height 57
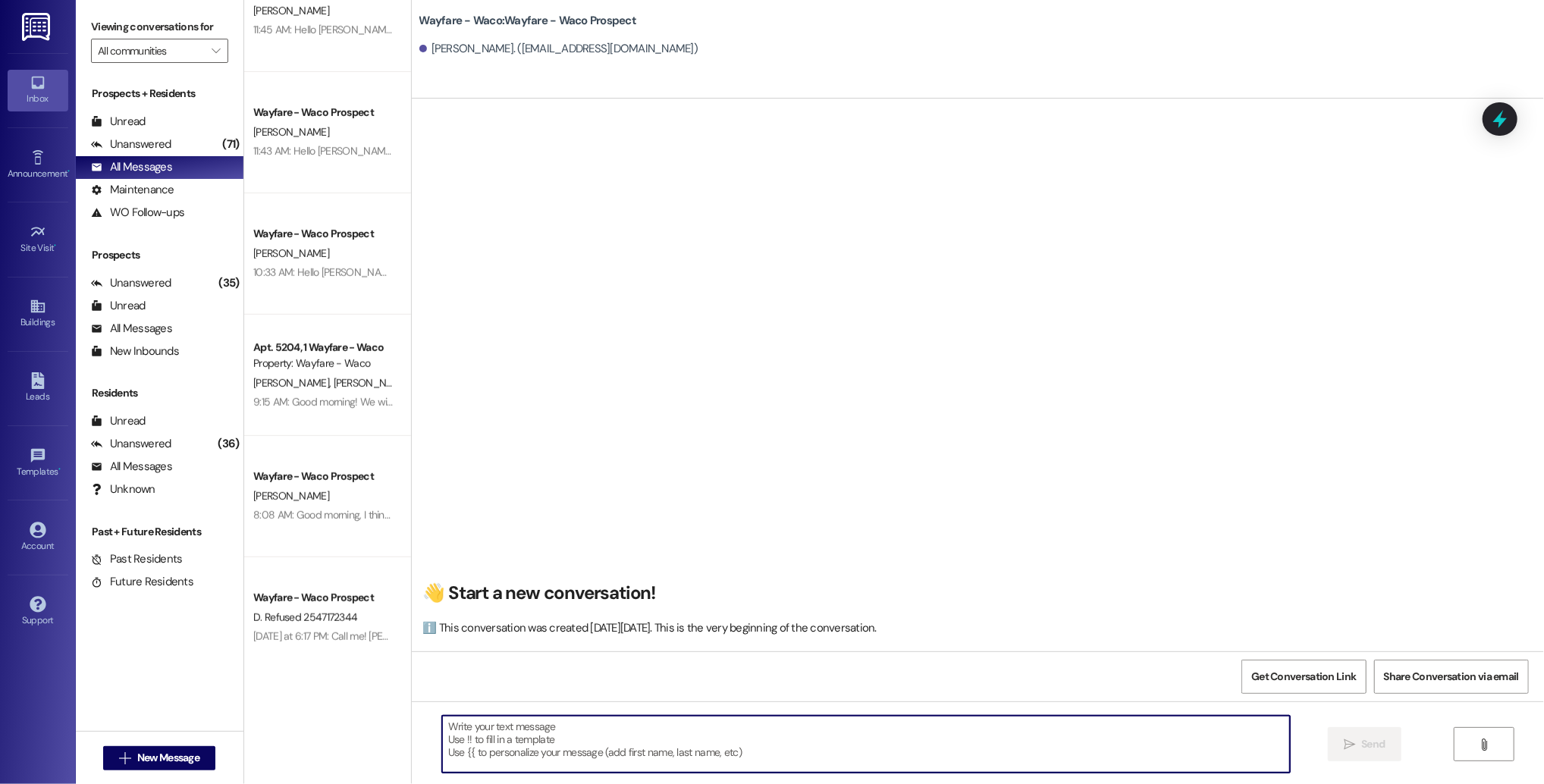
click at [584, 772] on textarea at bounding box center [866, 744] width 848 height 57
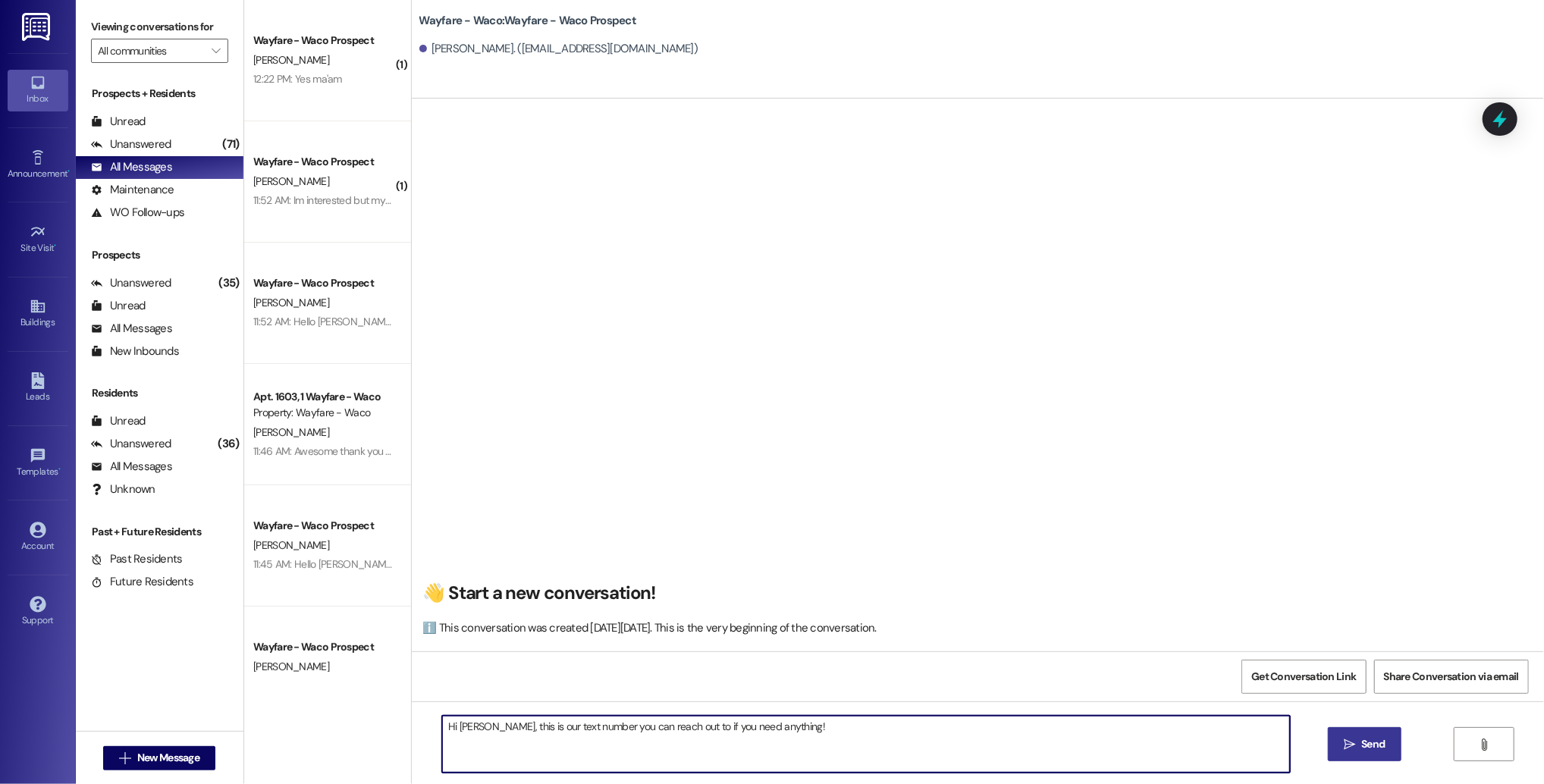
type textarea "Hi [PERSON_NAME], this is our text number you can reach out to if you need anyt…"
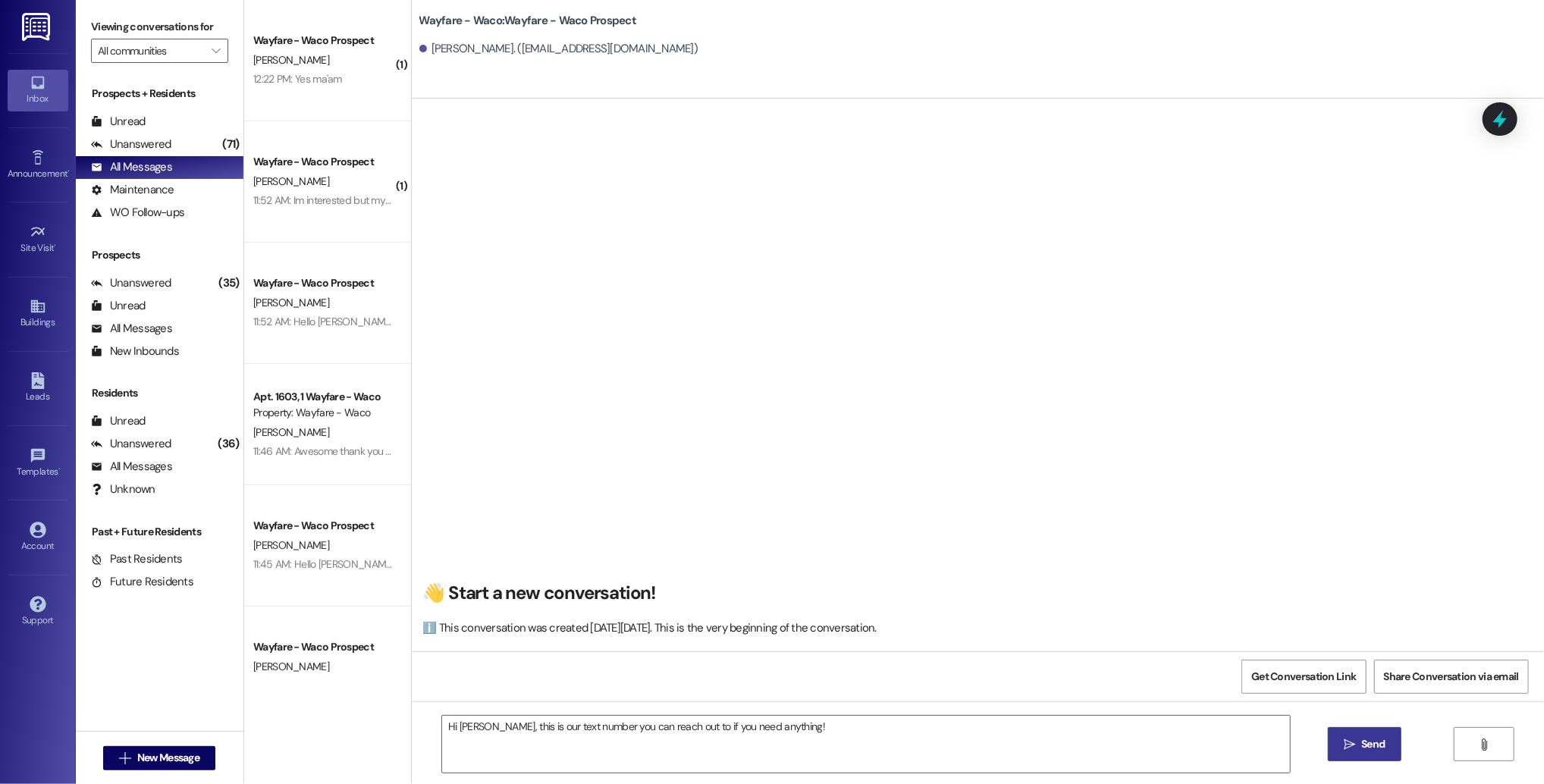
click at [1341, 750] on span " Send" at bounding box center [1365, 744] width 47 height 16
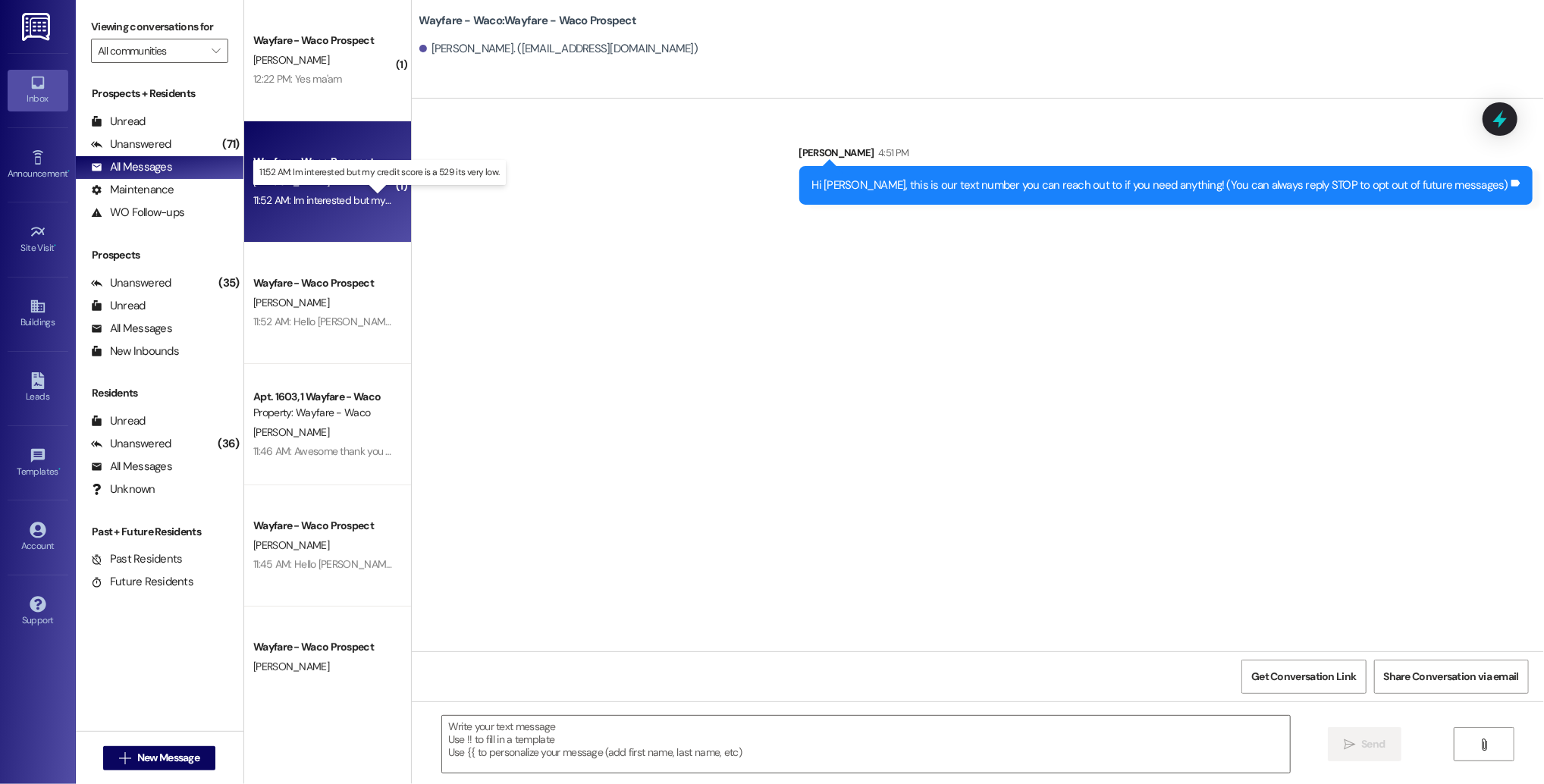
click at [325, 199] on div "11:52 AM: Im interested but my credit score is a 529 its very low. 11:52 AM: Im…" at bounding box center [392, 200] width 278 height 13
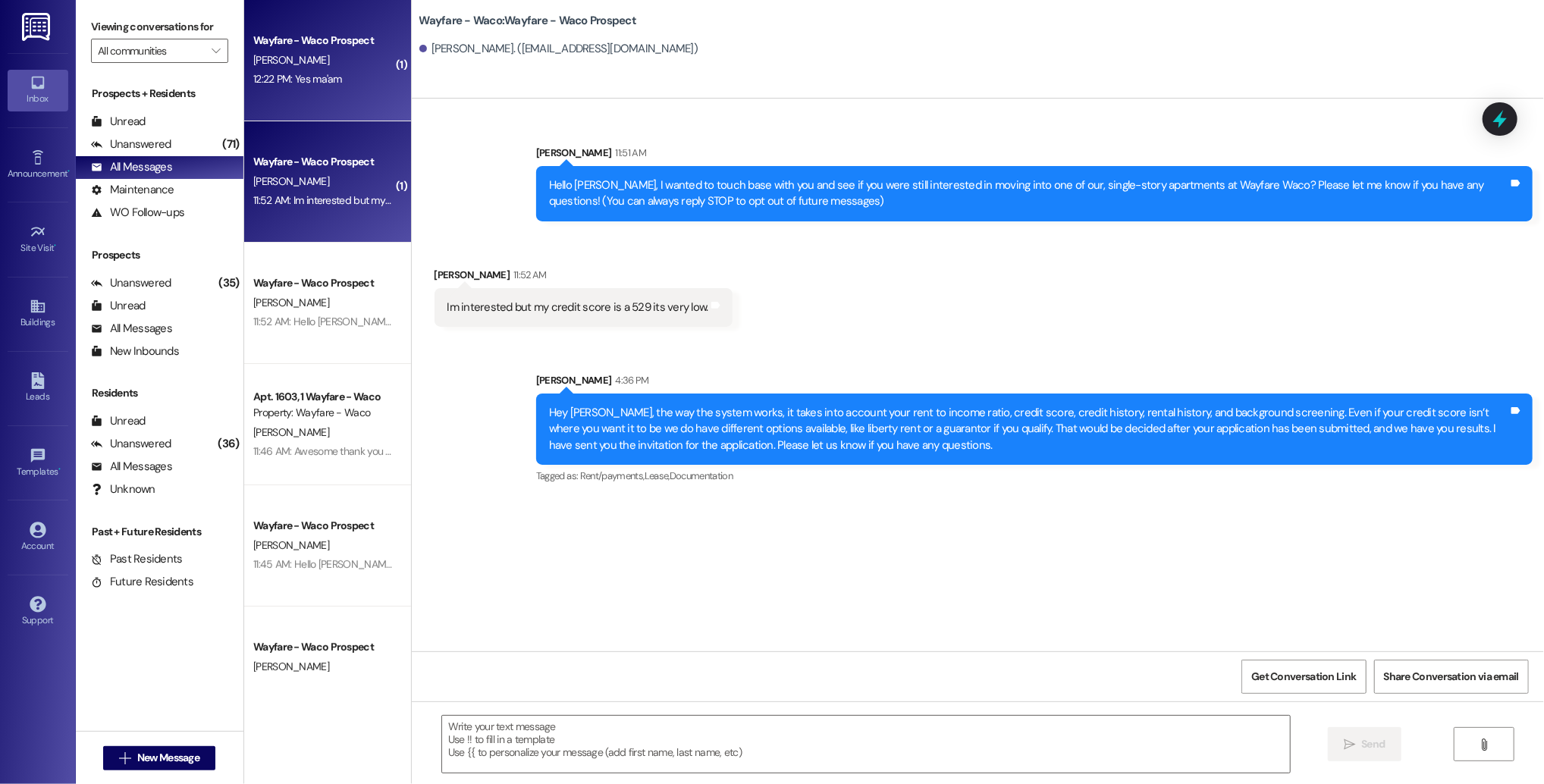
click at [326, 86] on div "12:22 PM: Yes ma'am 12:22 PM: Yes ma'am" at bounding box center [323, 79] width 143 height 19
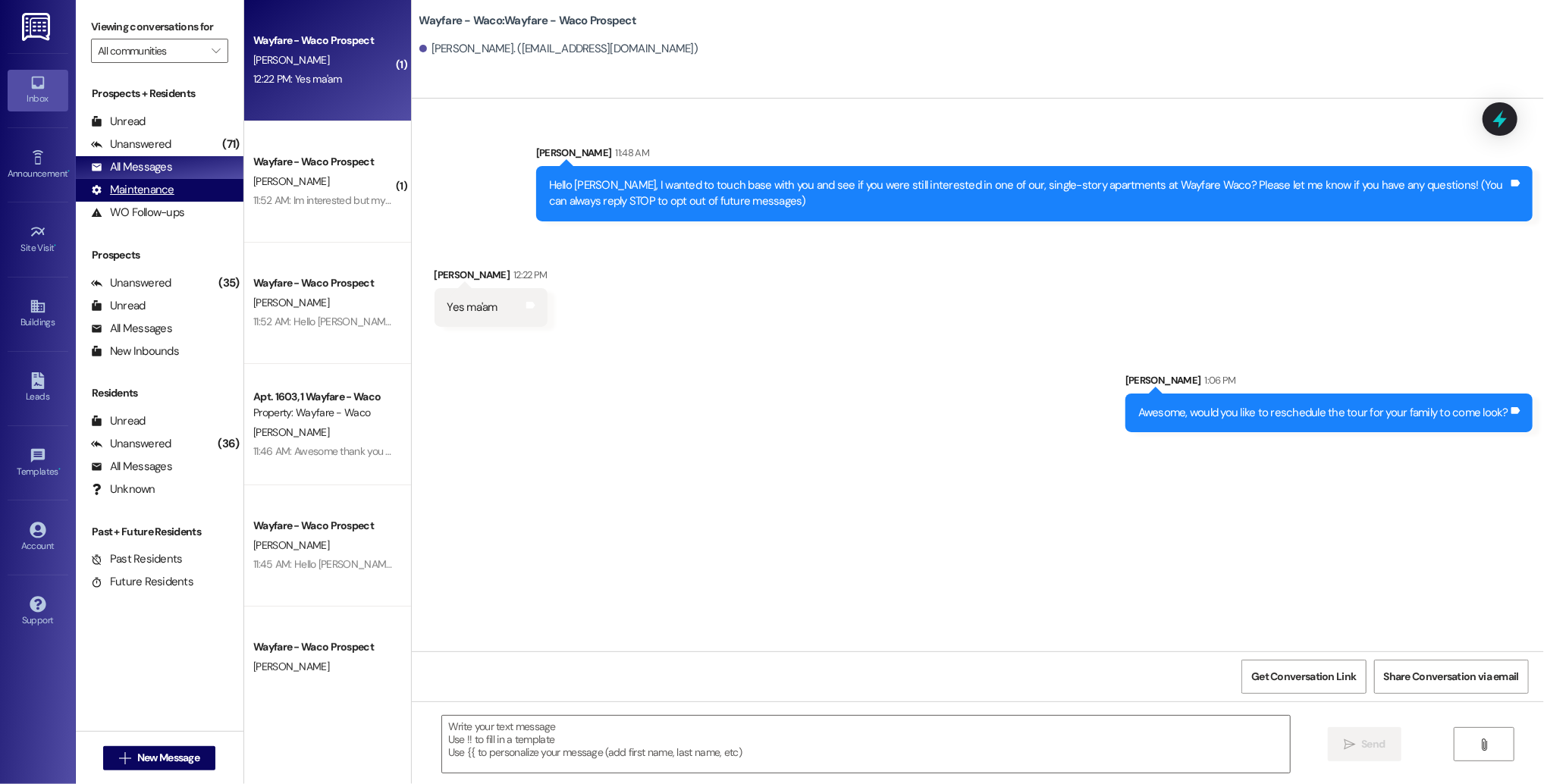
click at [119, 188] on div "Maintenance" at bounding box center [133, 190] width 84 height 16
click at [119, 168] on div "All Messages" at bounding box center [131, 167] width 81 height 16
